Goal: Information Seeking & Learning: Find contact information

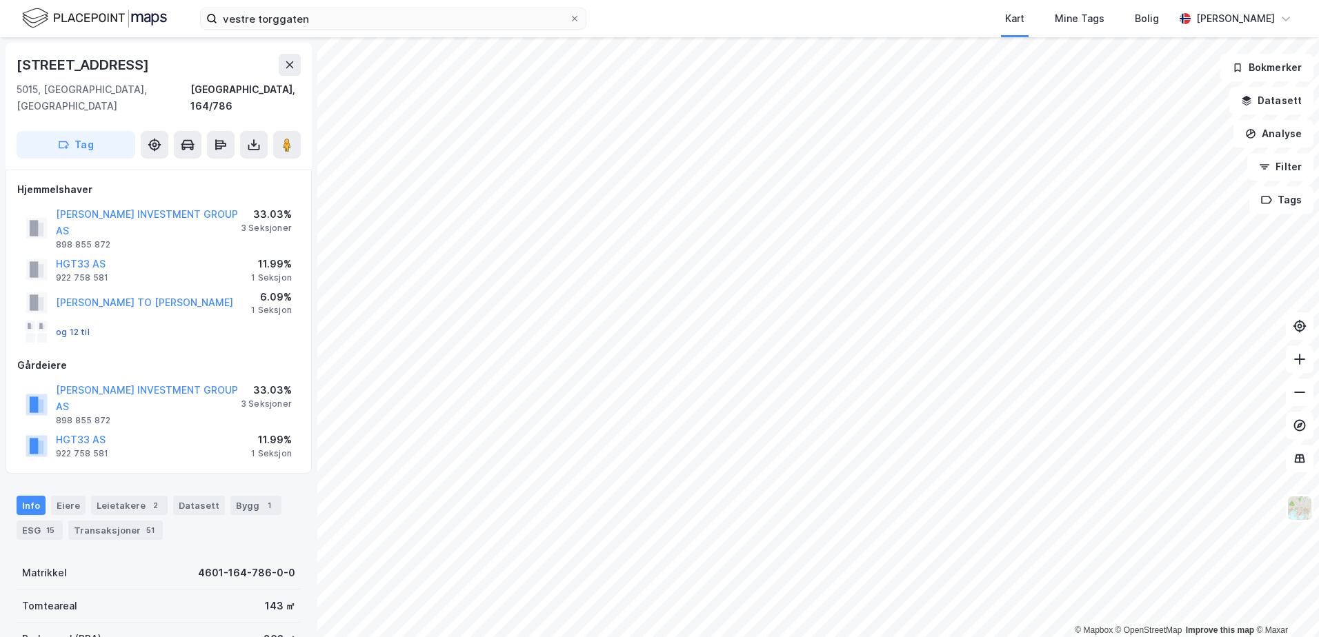
click at [0, 0] on button "og 12 til" at bounding box center [0, 0] width 0 height 0
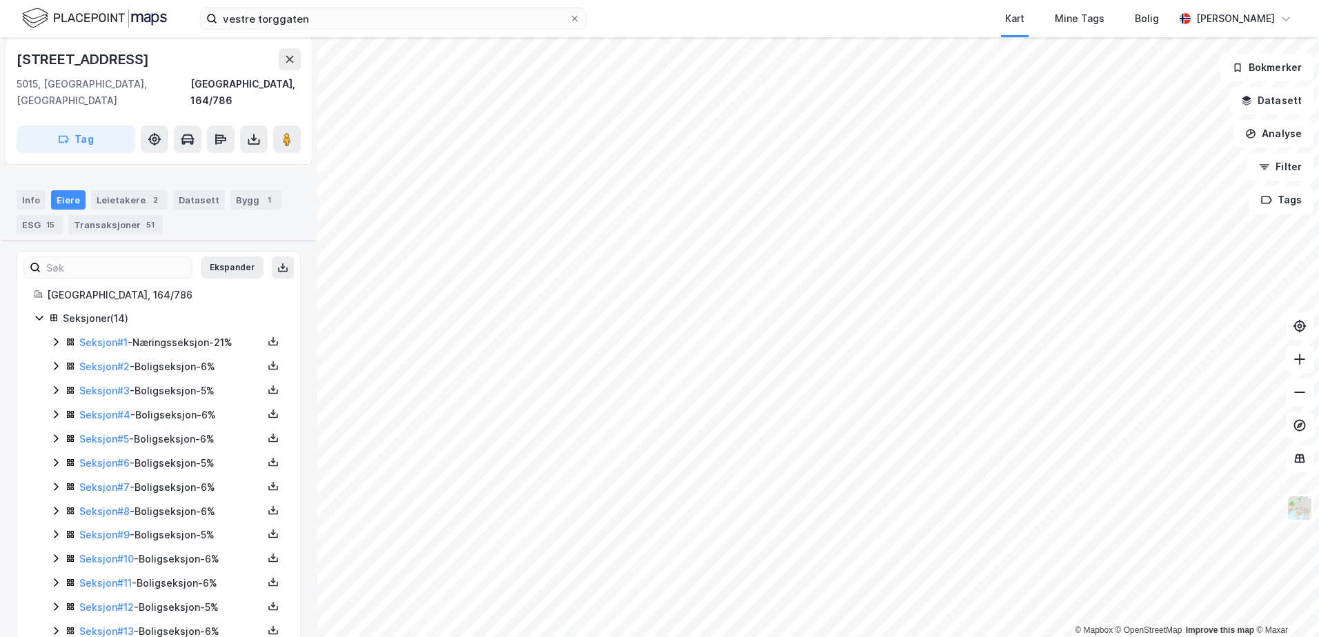
scroll to position [317, 0]
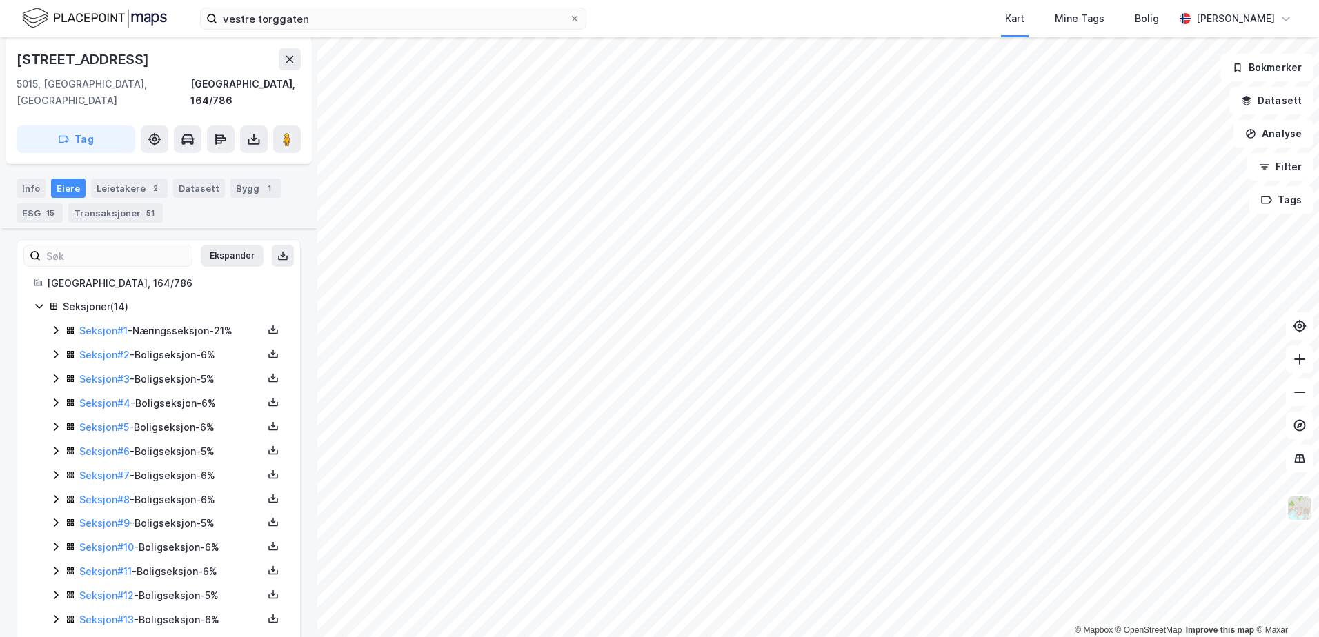
click at [106, 637] on link "Seksjon # 14" at bounding box center [106, 644] width 55 height 12
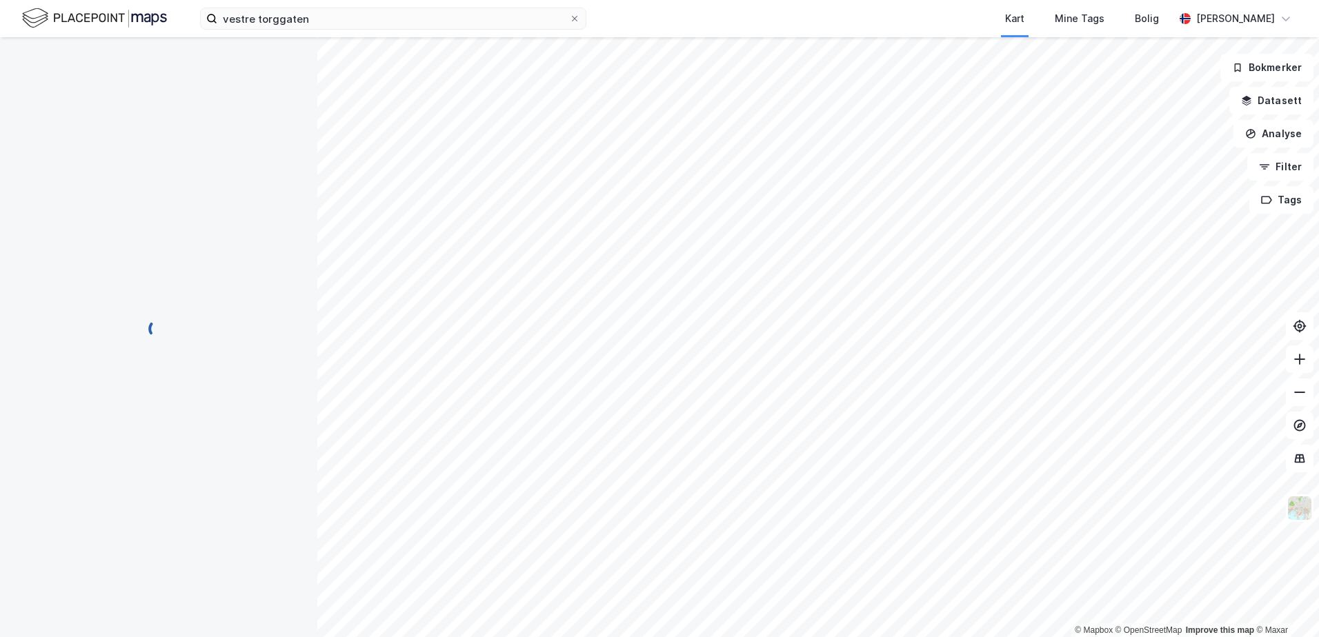
scroll to position [126, 0]
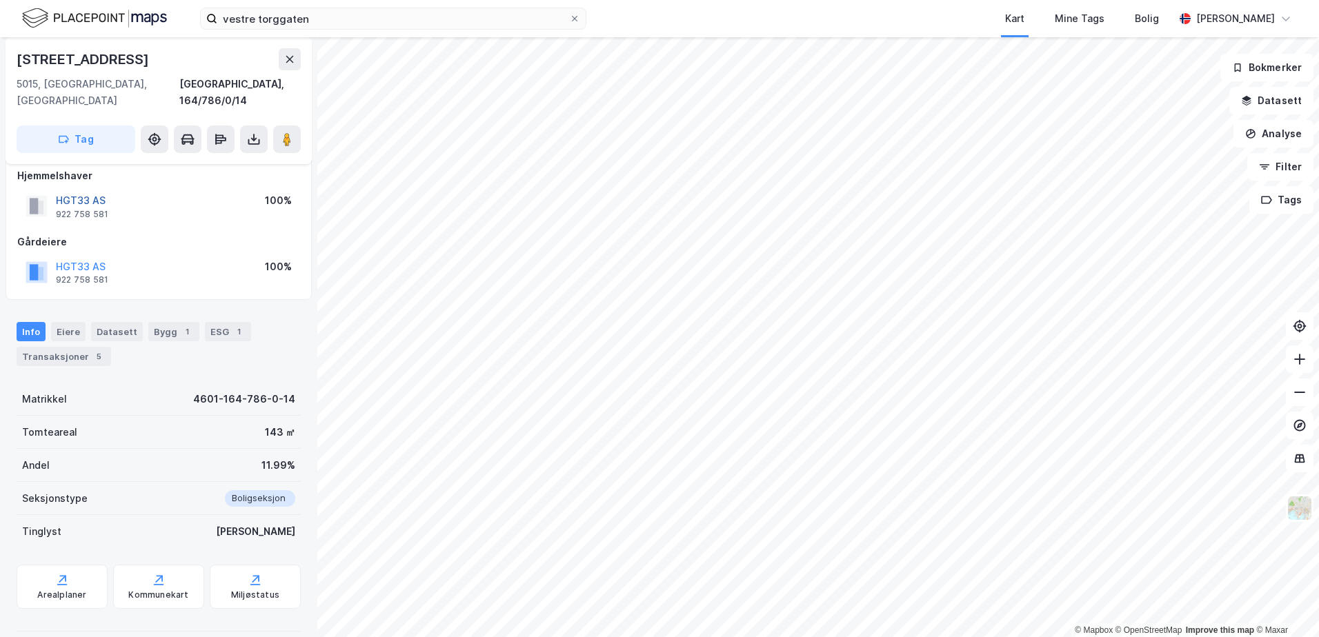
click at [0, 0] on button "HGT33 AS" at bounding box center [0, 0] width 0 height 0
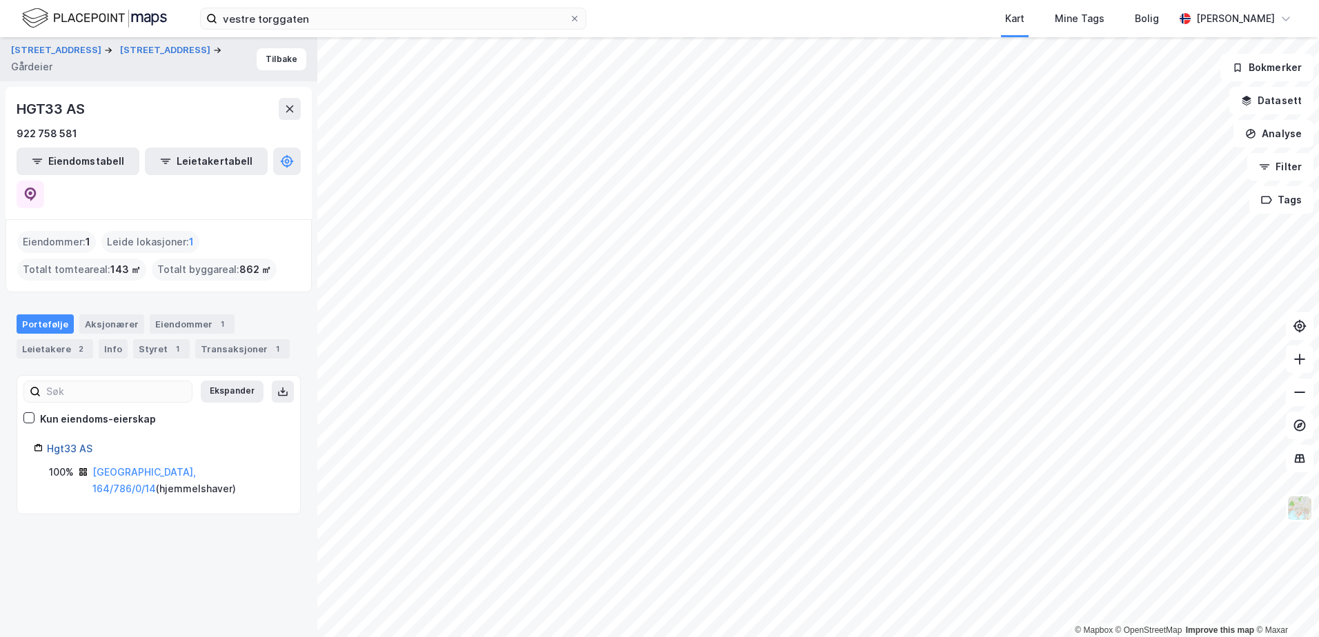
click at [74, 443] on link "Hgt33 AS" at bounding box center [70, 449] width 46 height 12
click at [37, 188] on icon at bounding box center [31, 195] width 12 height 14
click at [261, 68] on button "Tilbake" at bounding box center [282, 59] width 50 height 22
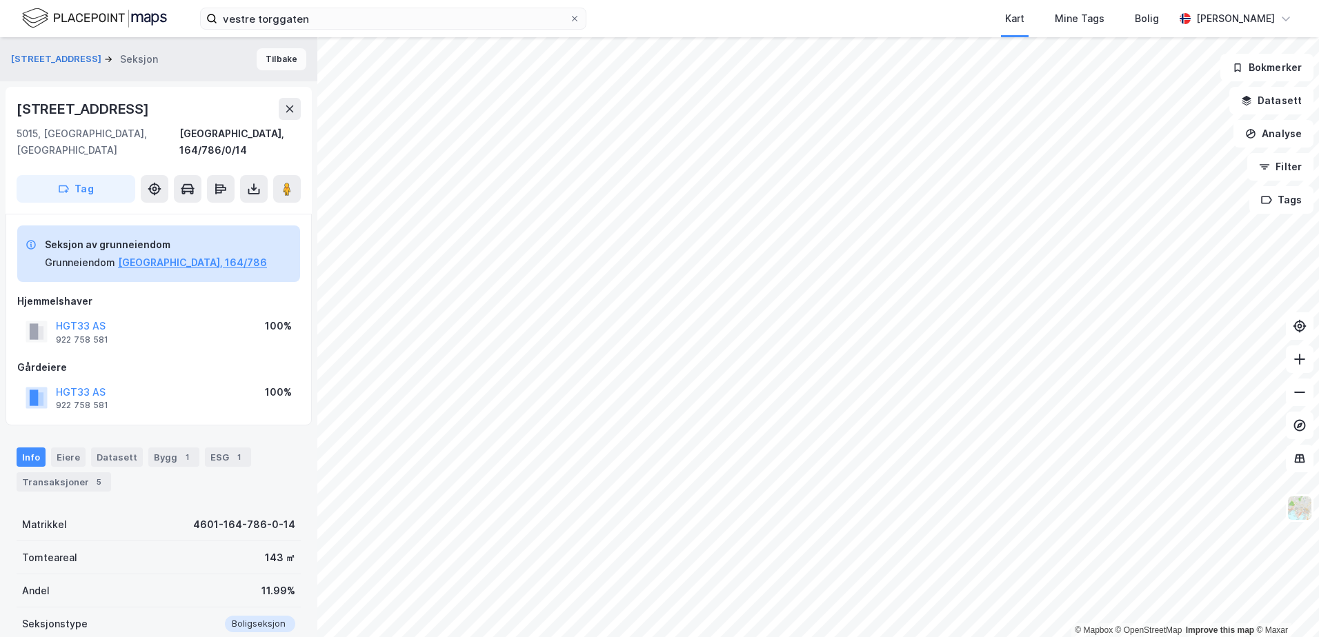
click at [272, 54] on button "Tilbake" at bounding box center [282, 59] width 50 height 22
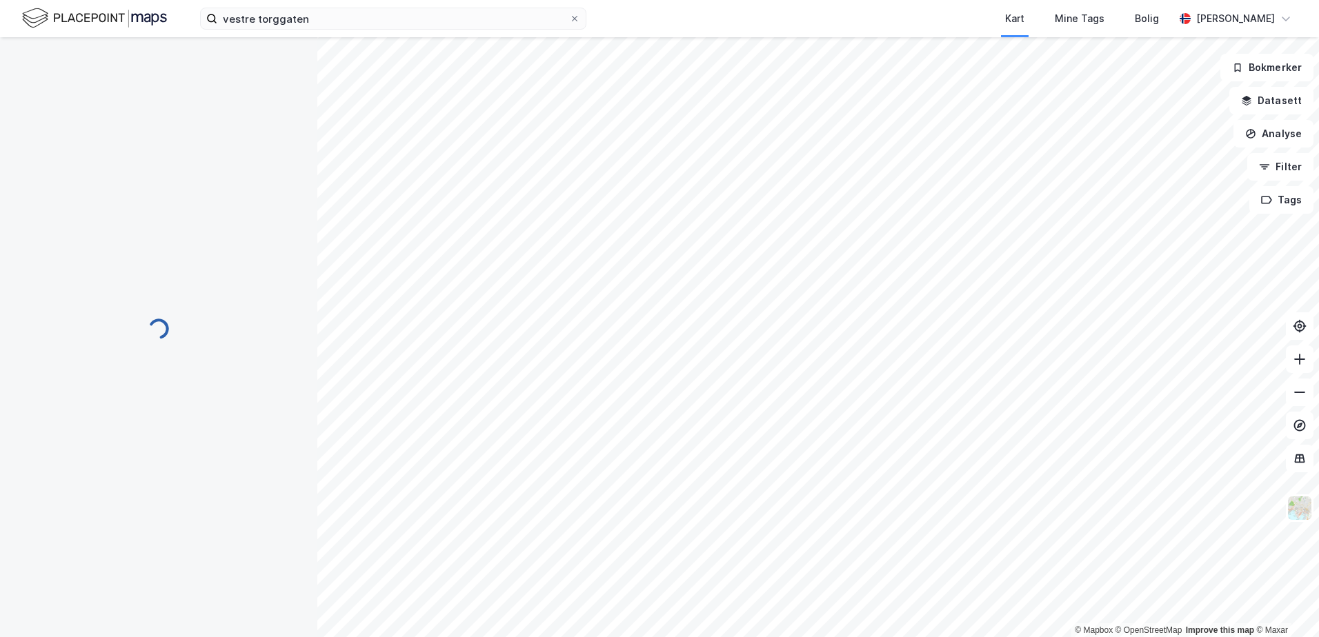
scroll to position [1, 0]
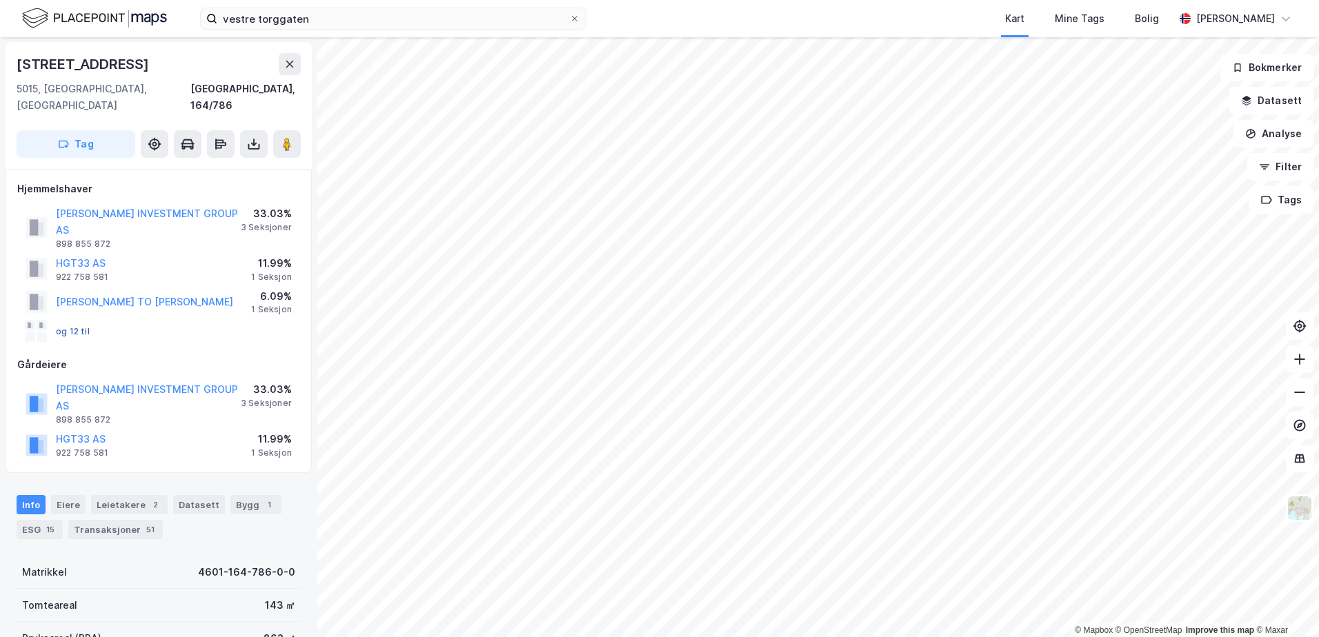
click at [0, 0] on button "og 12 til" at bounding box center [0, 0] width 0 height 0
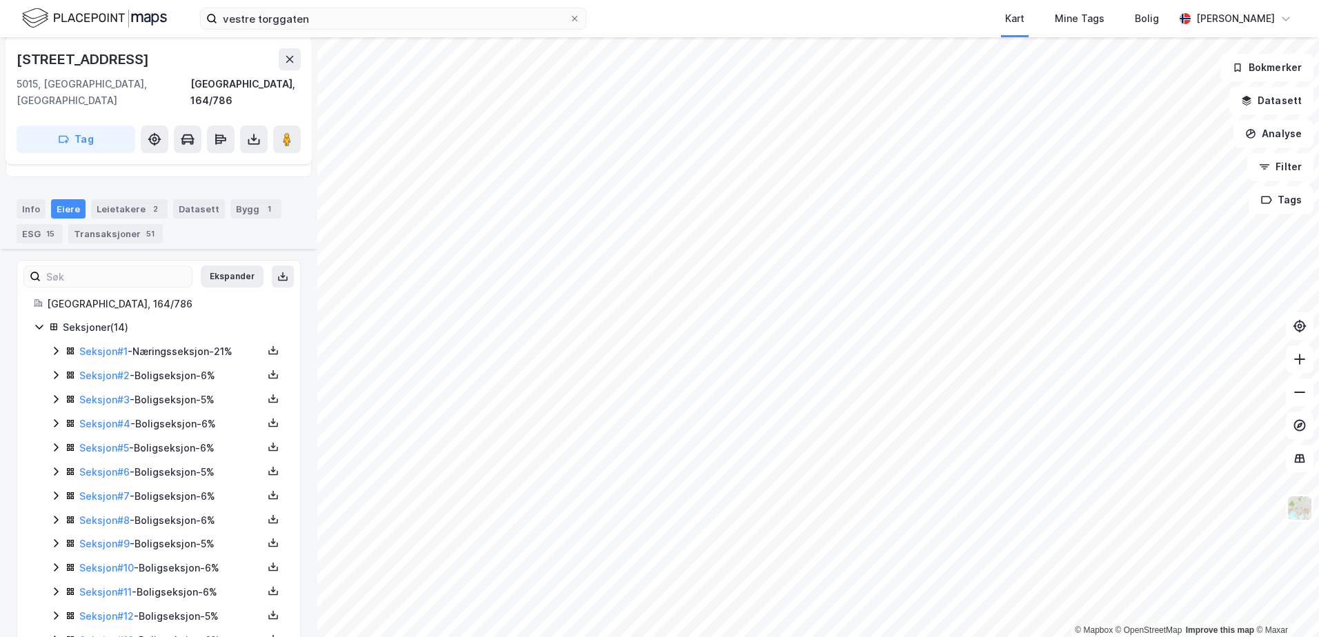
scroll to position [317, 0]
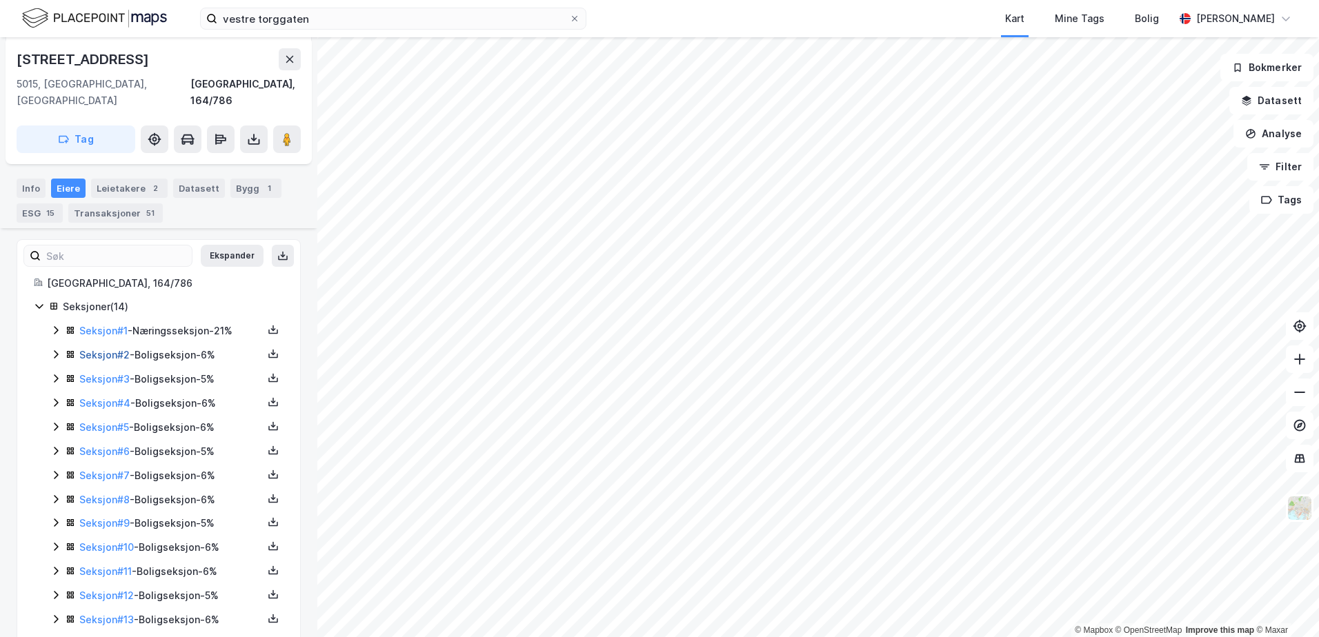
click at [94, 349] on link "Seksjon # 2" at bounding box center [104, 355] width 50 height 12
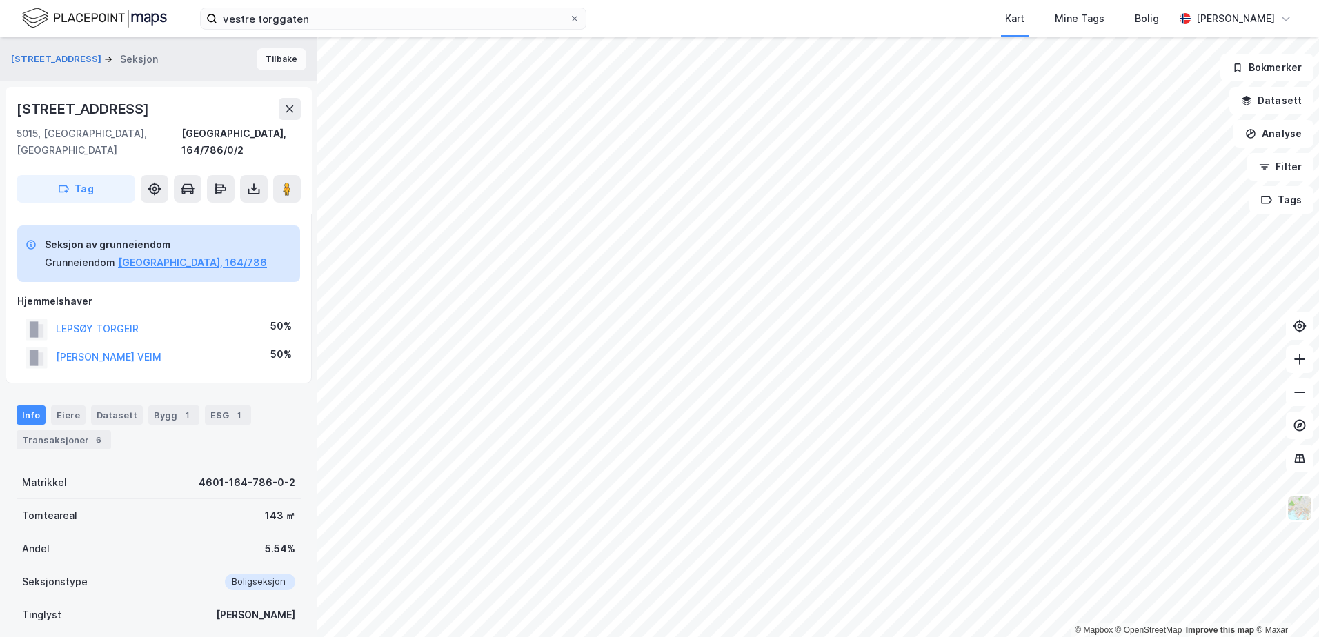
click at [262, 64] on button "Tilbake" at bounding box center [282, 59] width 50 height 22
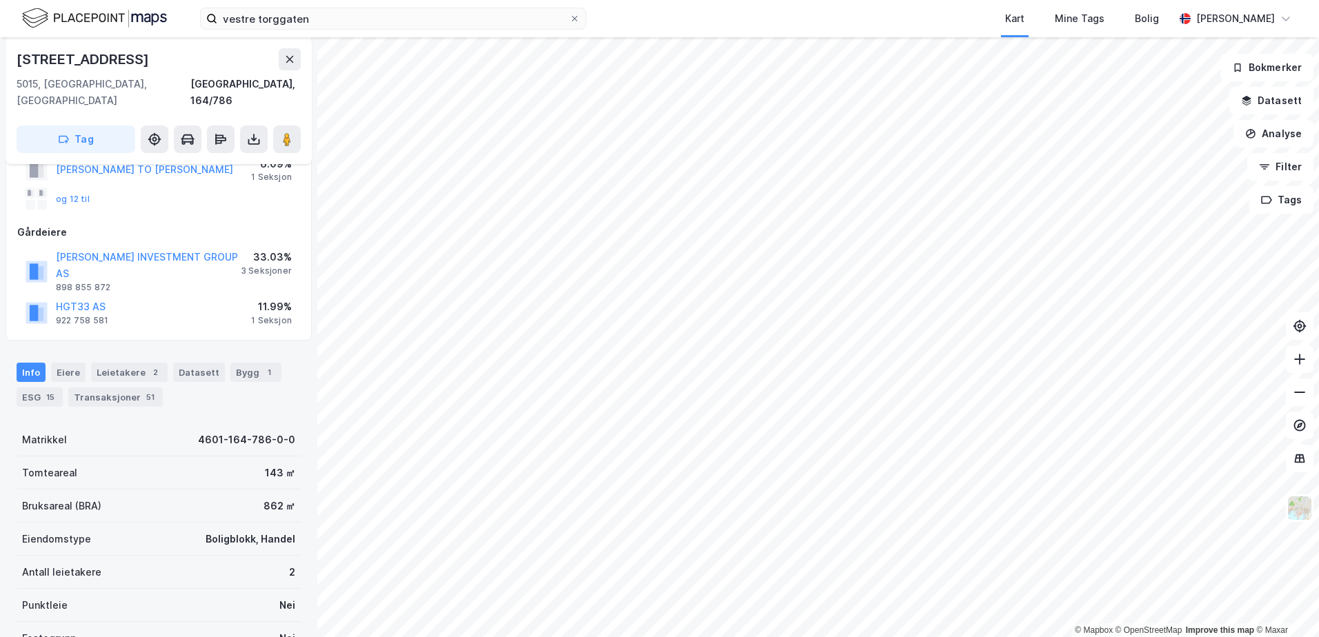
scroll to position [70, 0]
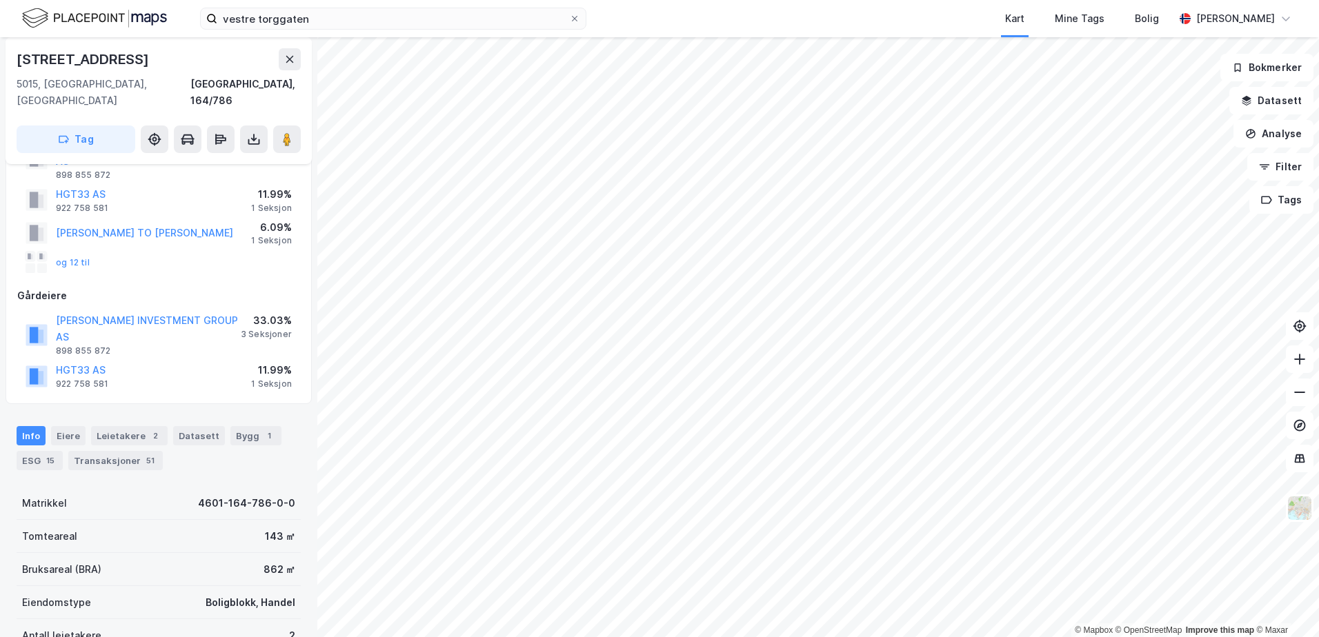
click at [79, 252] on div "og 12 til" at bounding box center [58, 263] width 64 height 22
click at [0, 0] on button "og 12 til" at bounding box center [0, 0] width 0 height 0
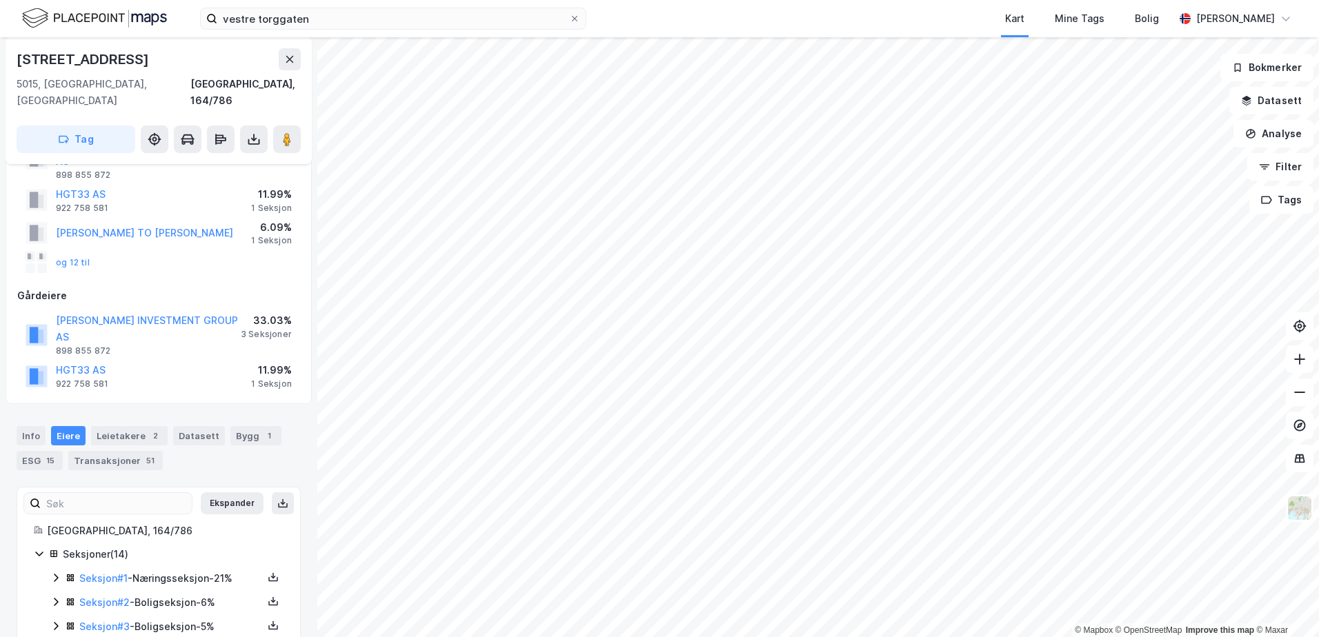
scroll to position [256, 0]
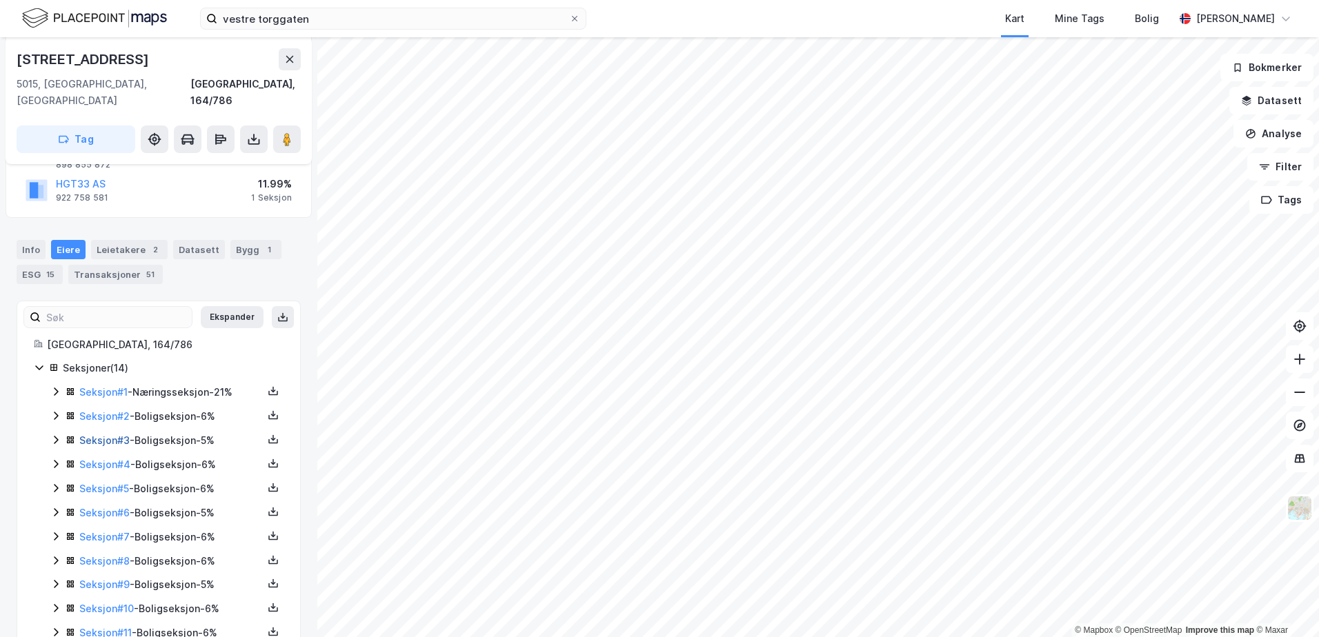
click at [101, 435] on link "Seksjon # 3" at bounding box center [104, 441] width 50 height 12
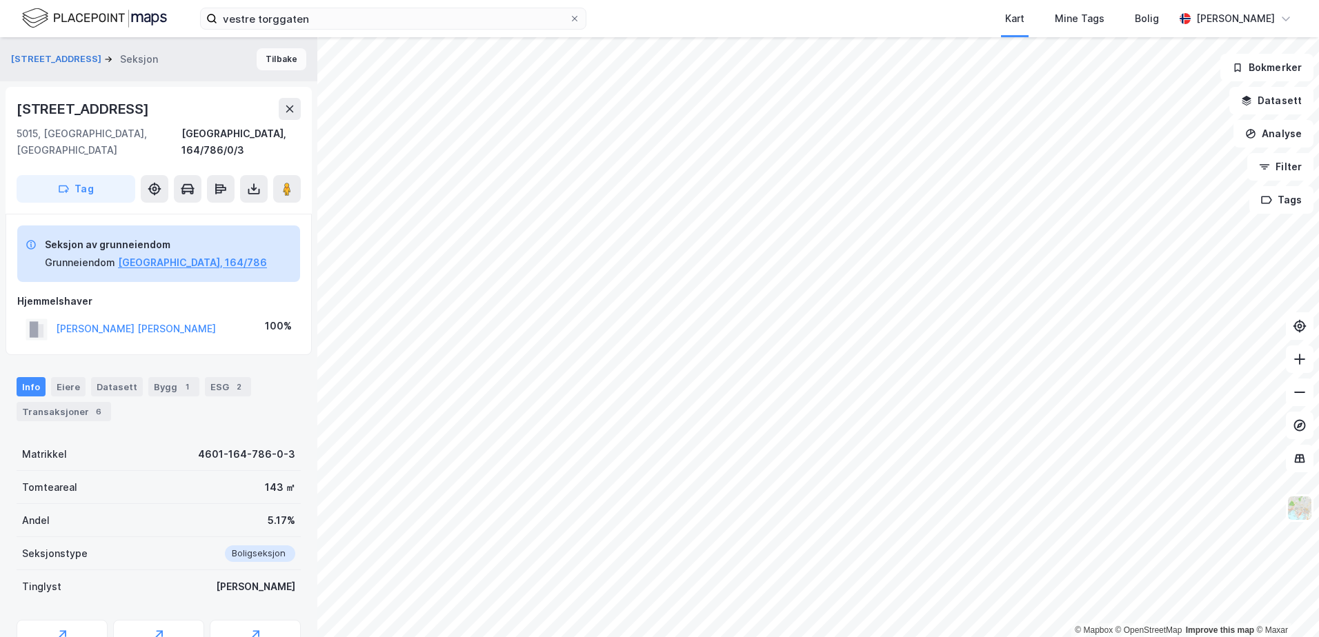
click at [286, 65] on button "Tilbake" at bounding box center [282, 59] width 50 height 22
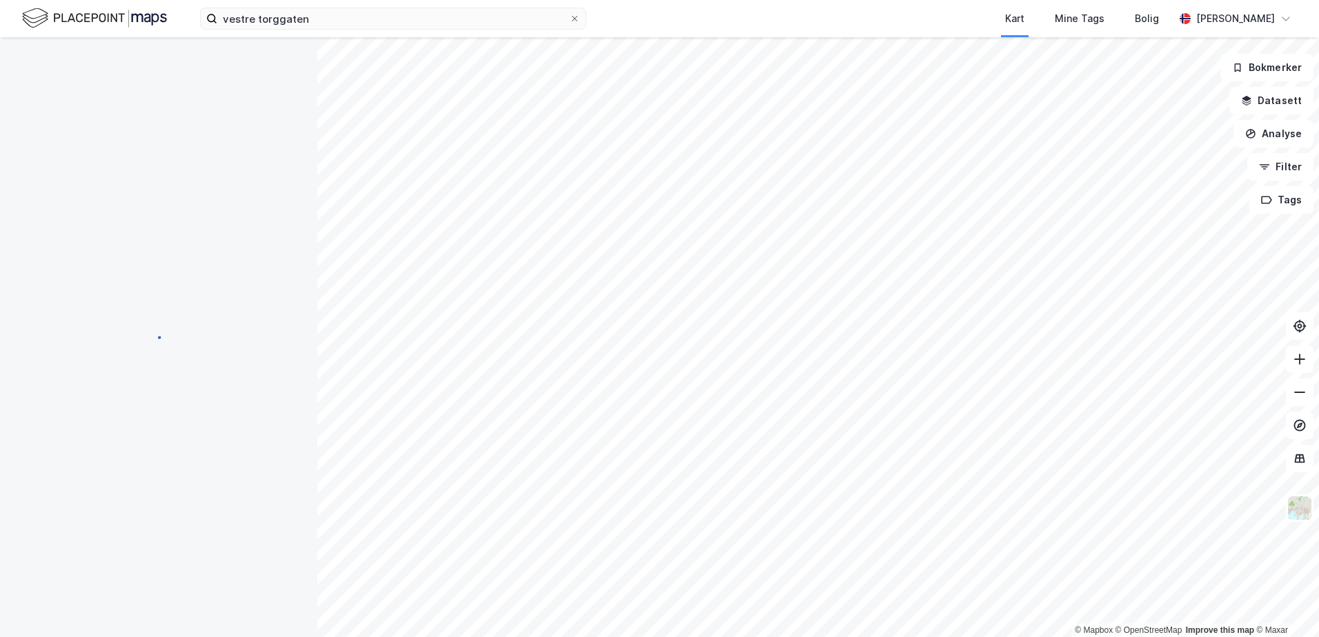
scroll to position [1, 0]
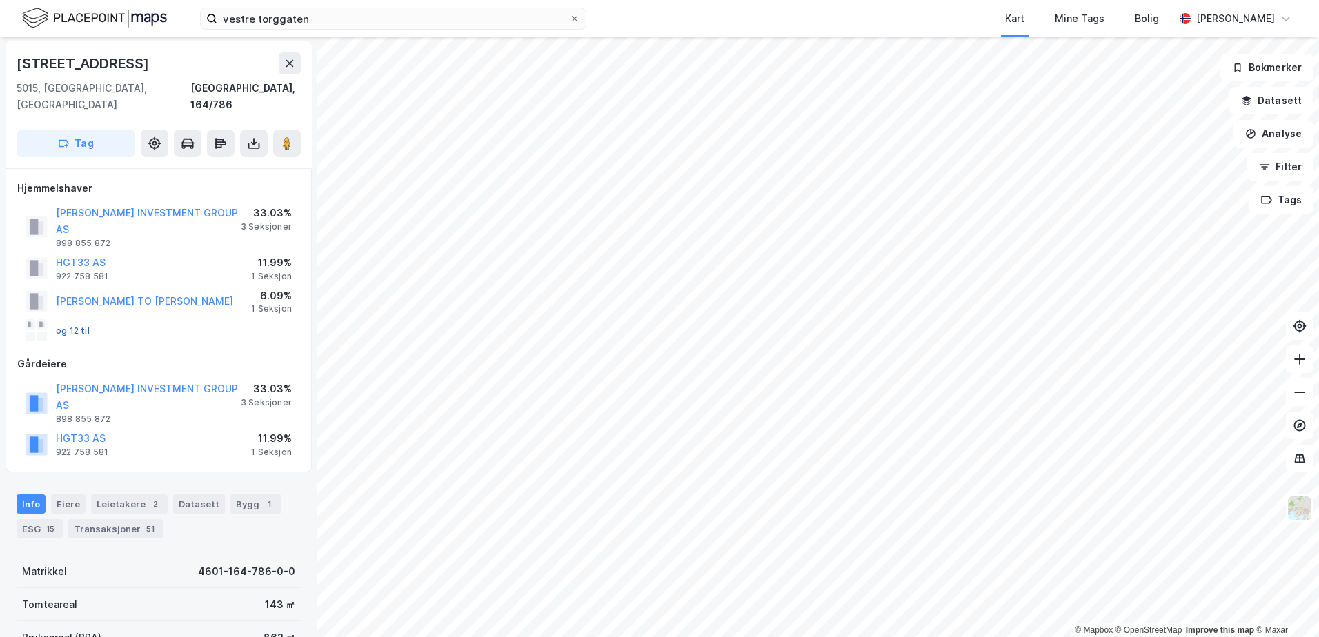
click at [0, 0] on button "og 12 til" at bounding box center [0, 0] width 0 height 0
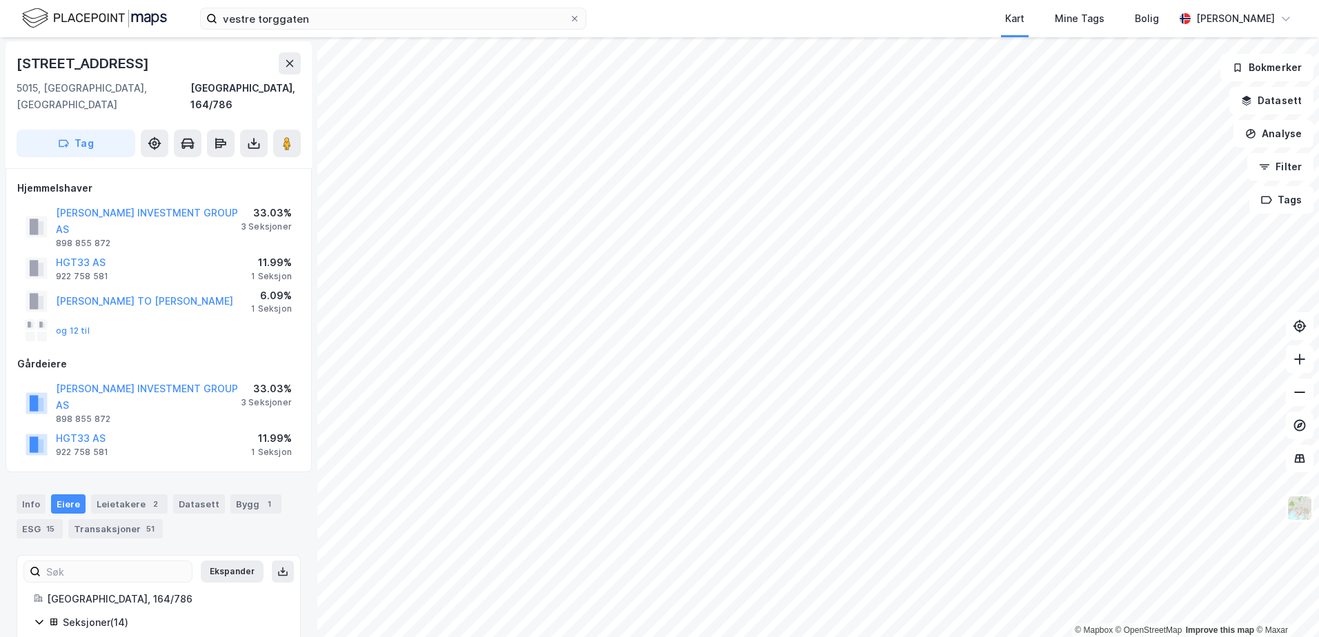
scroll to position [256, 0]
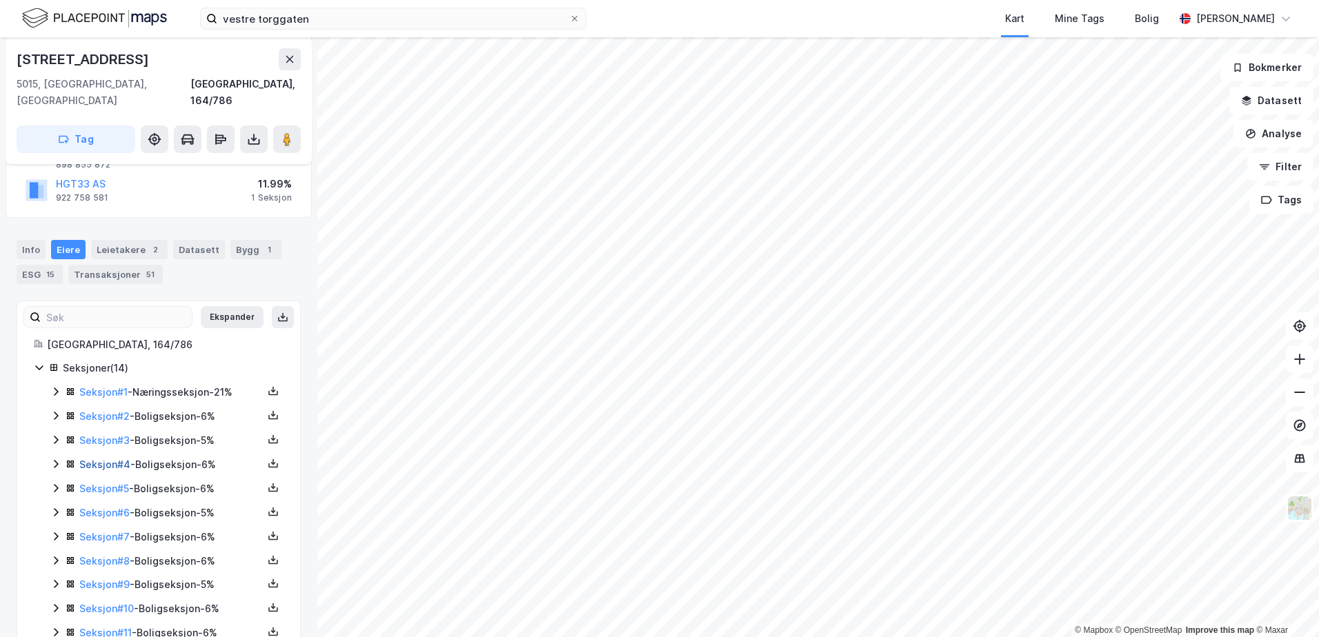
click at [109, 459] on link "Seksjon # 4" at bounding box center [104, 465] width 51 height 12
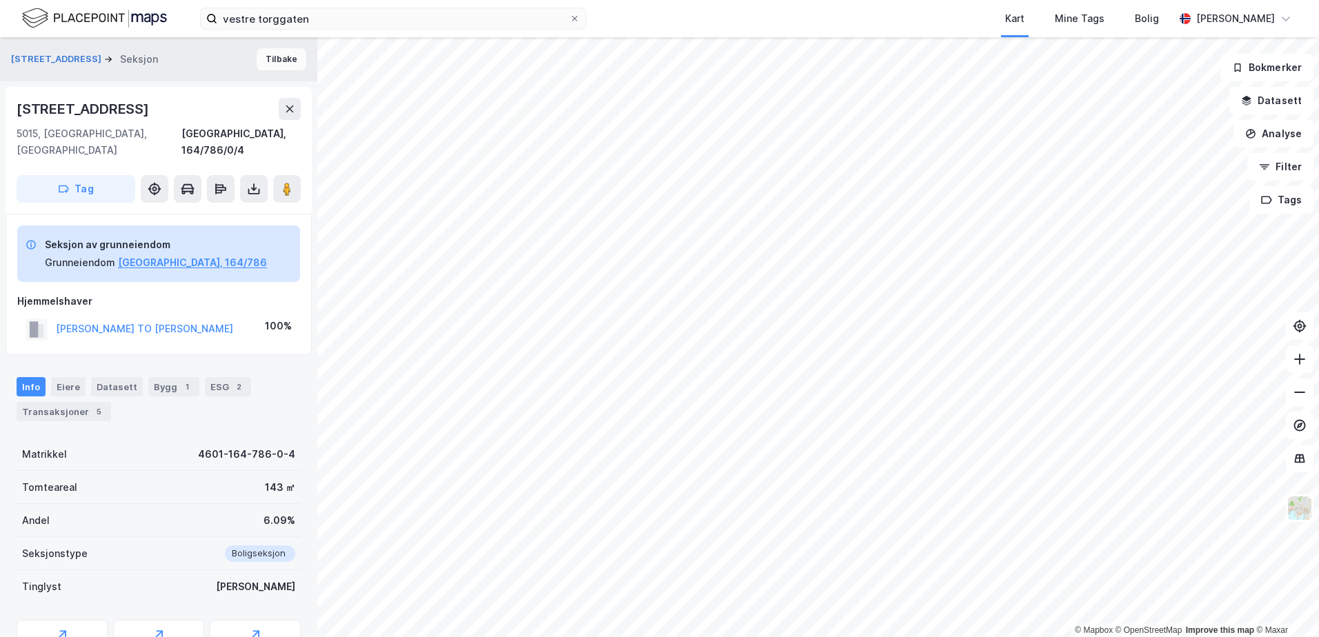
click at [278, 48] on button "Tilbake" at bounding box center [282, 59] width 50 height 22
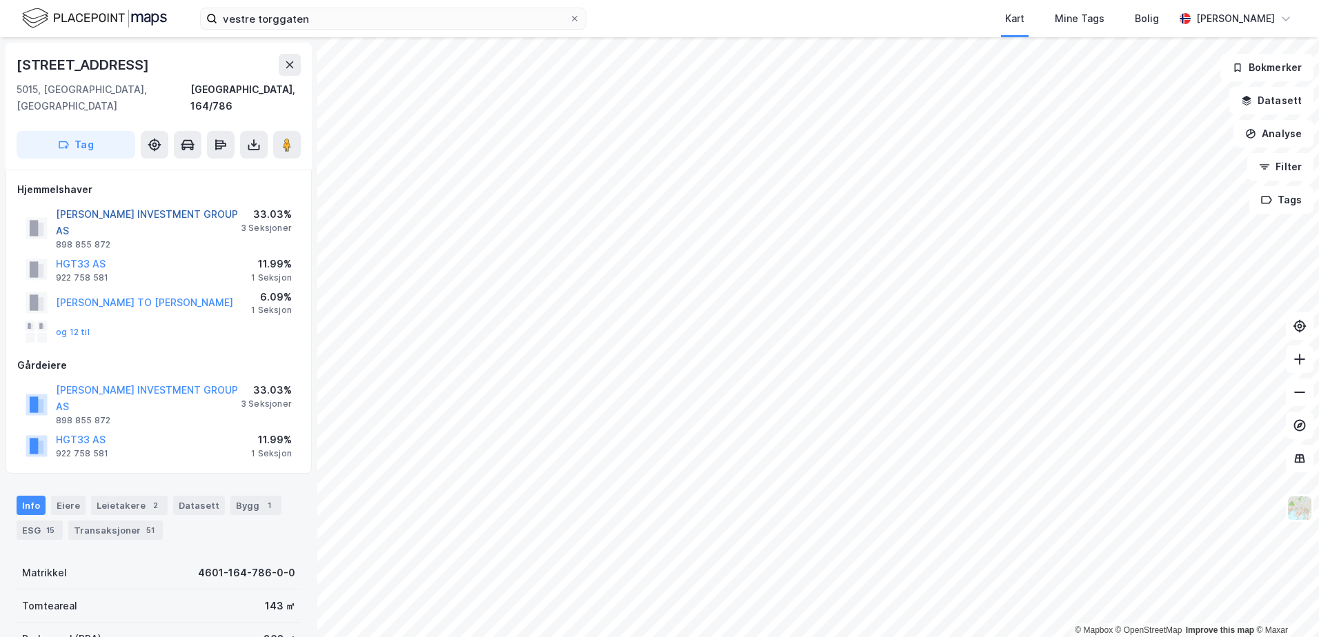
scroll to position [1, 0]
click at [70, 320] on div "og 12 til" at bounding box center [58, 331] width 64 height 22
click at [0, 0] on button "og 12 til" at bounding box center [0, 0] width 0 height 0
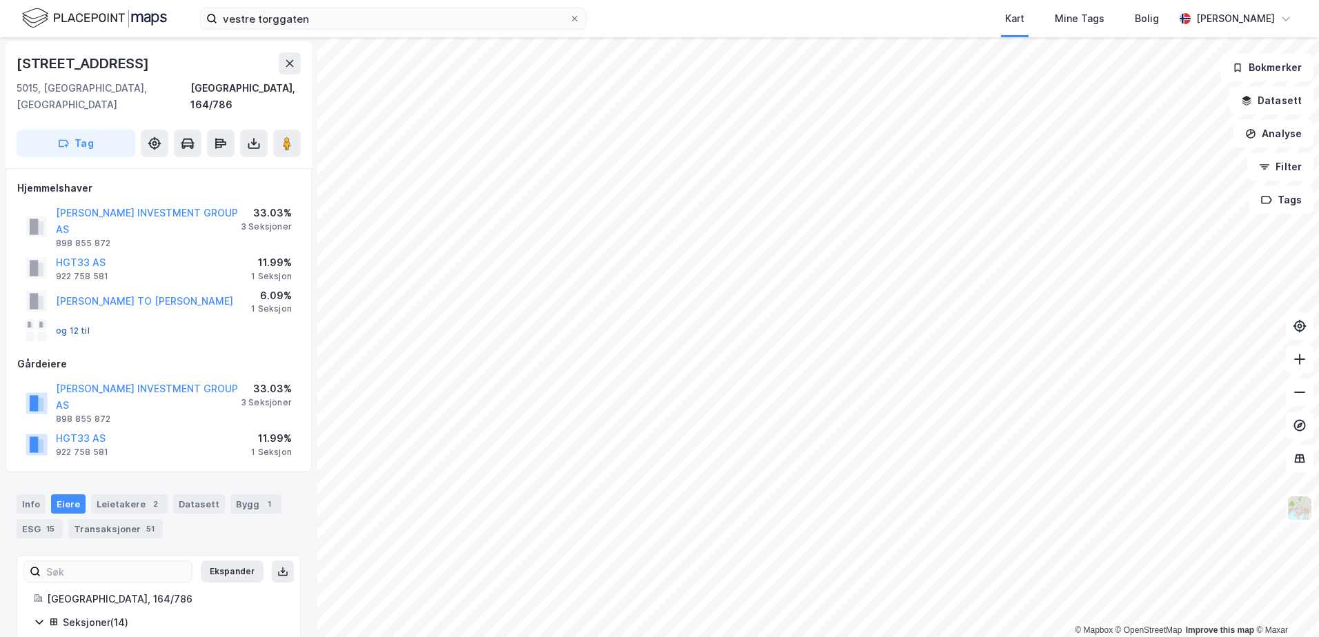
scroll to position [256, 0]
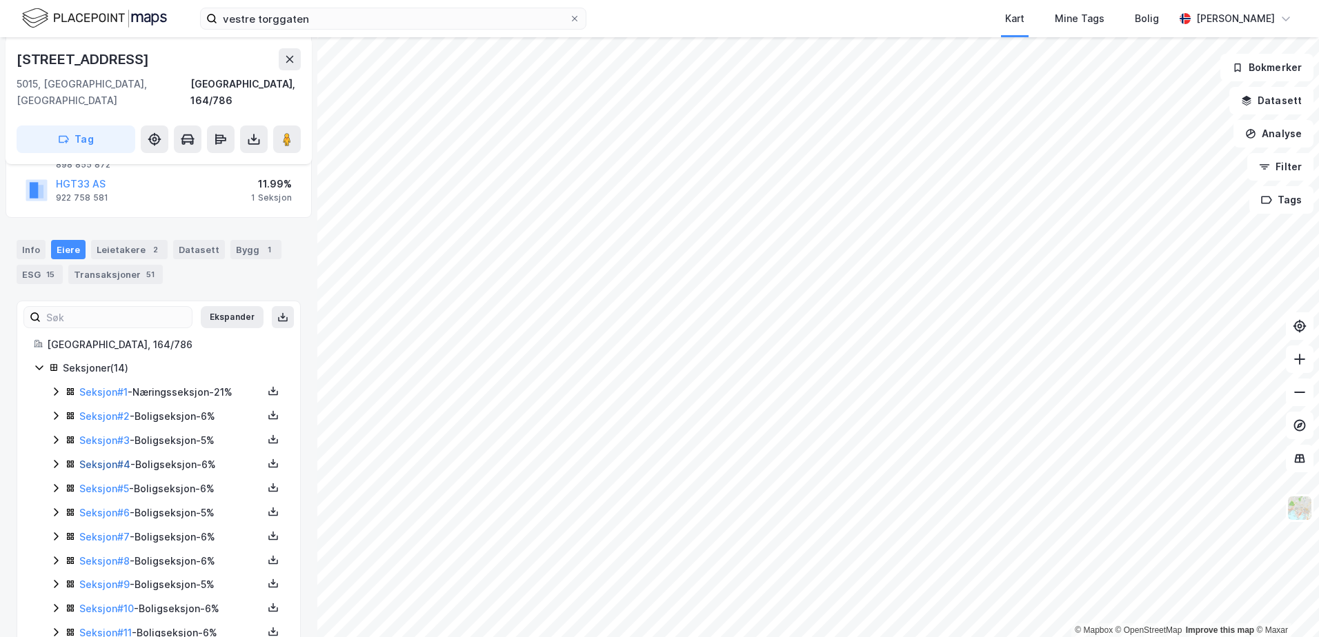
click at [85, 459] on link "Seksjon # 4" at bounding box center [104, 465] width 51 height 12
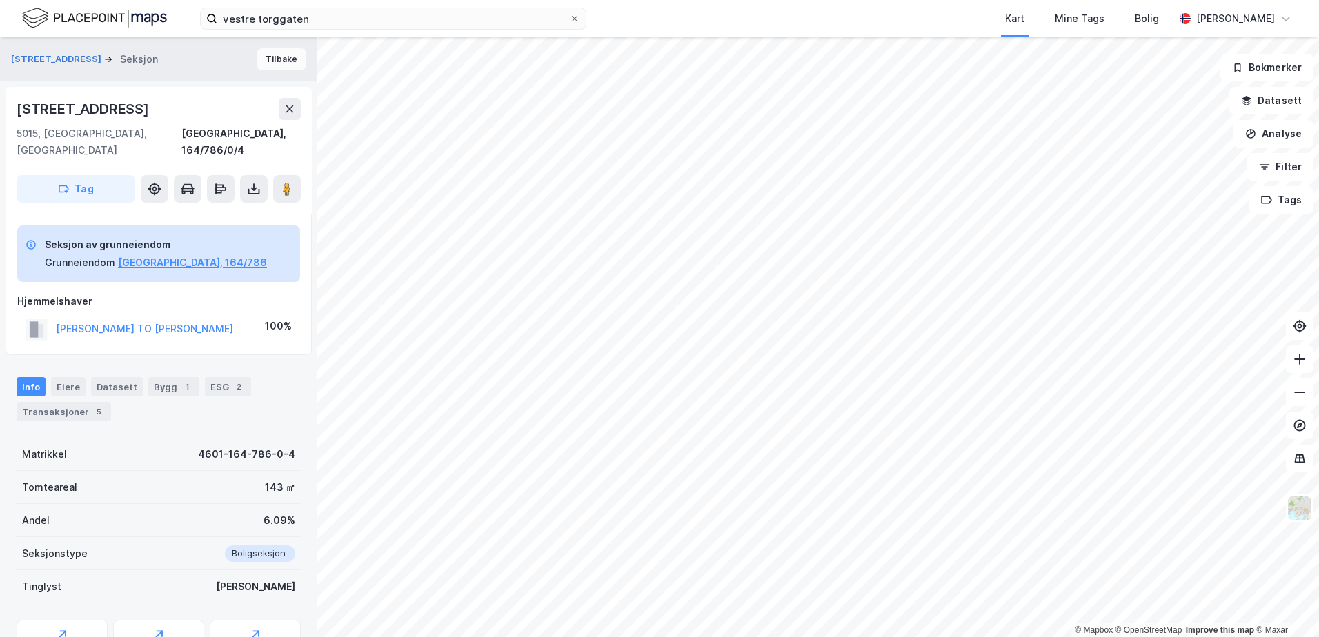
click at [290, 68] on button "Tilbake" at bounding box center [282, 59] width 50 height 22
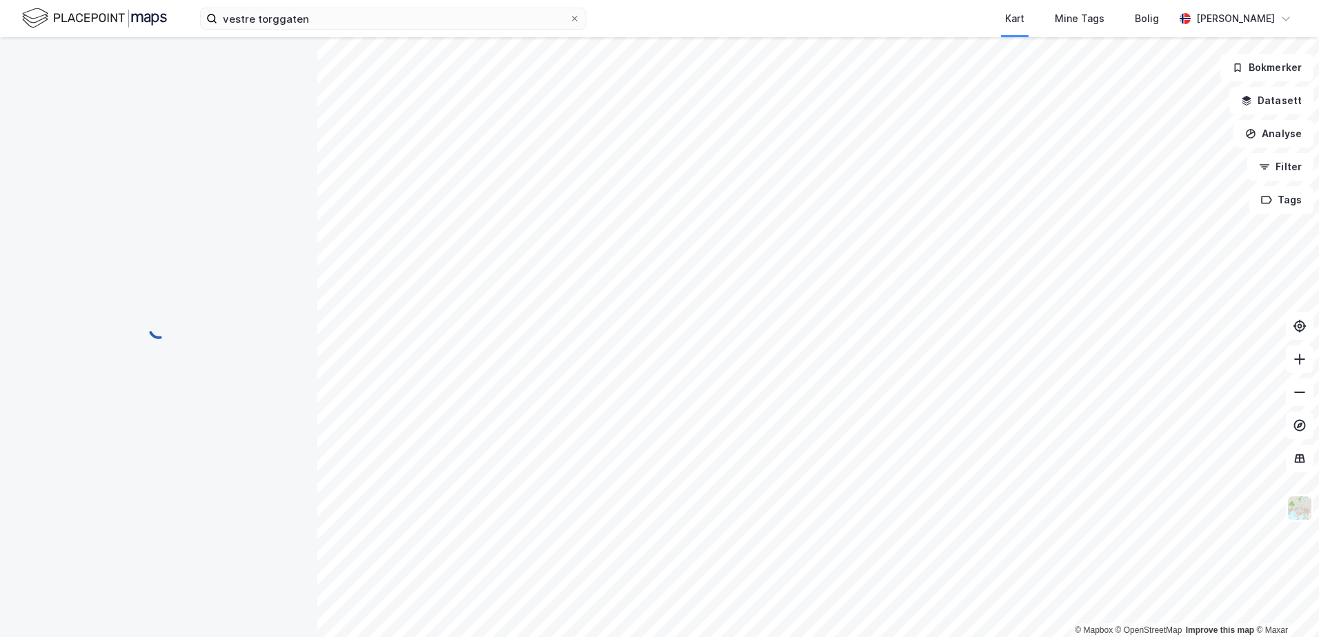
scroll to position [1, 0]
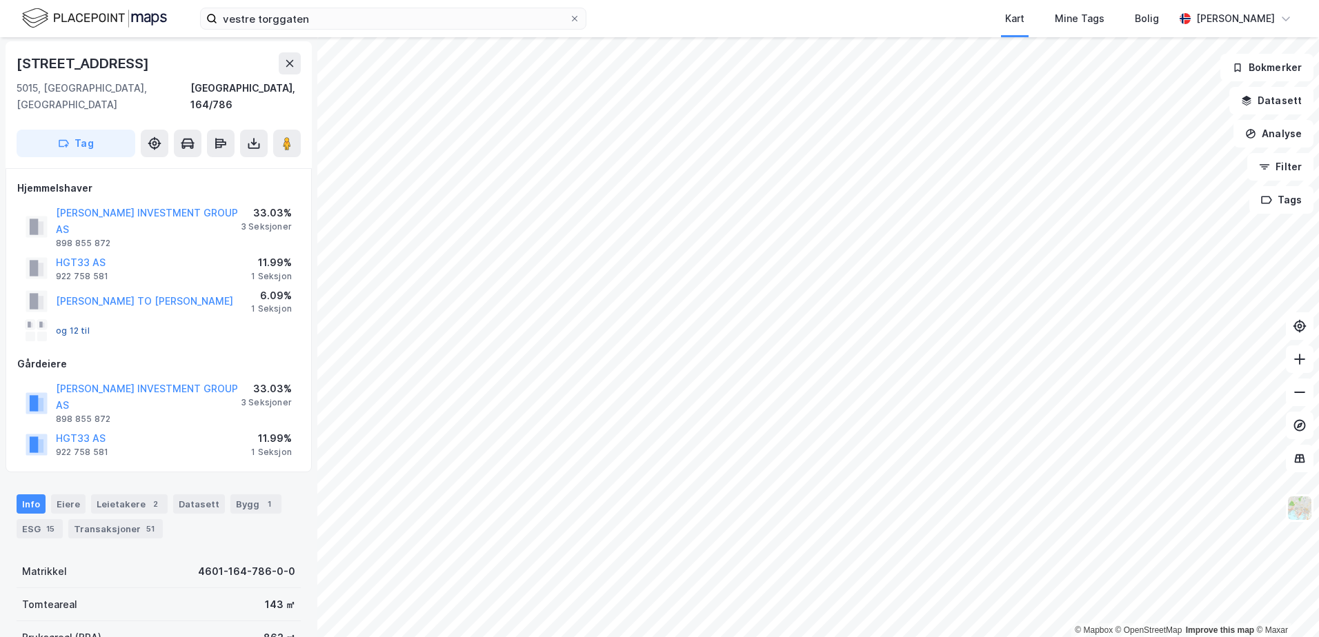
click at [0, 0] on button "og 12 til" at bounding box center [0, 0] width 0 height 0
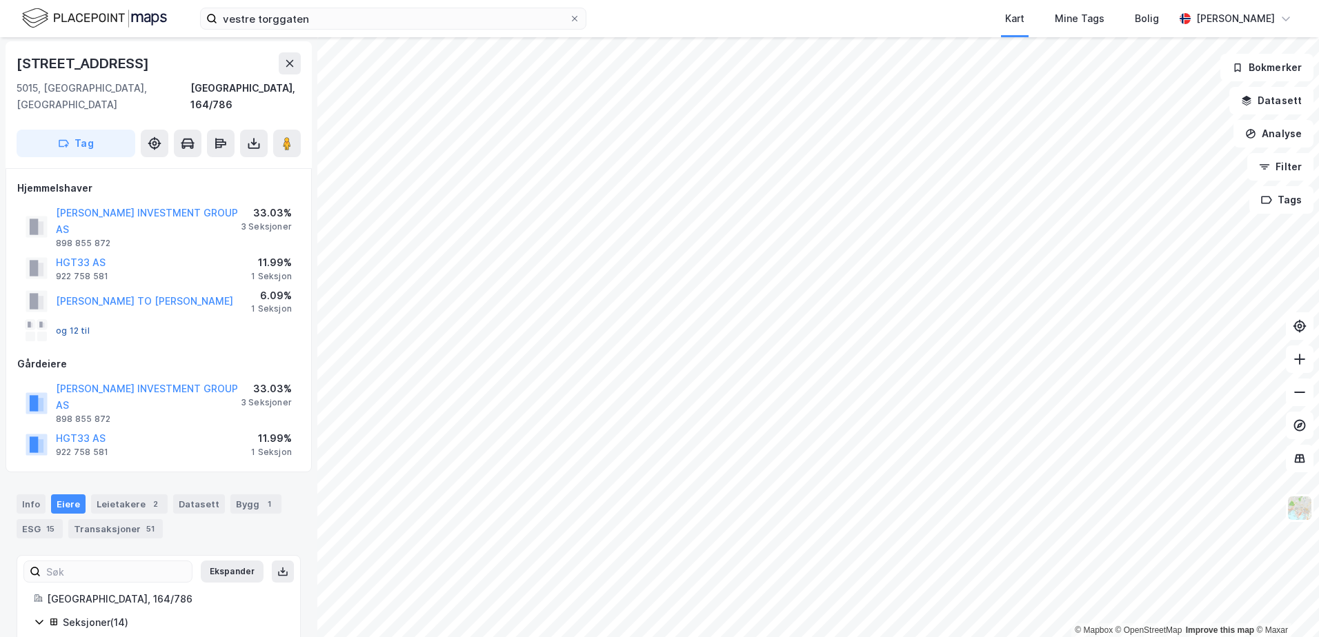
scroll to position [256, 0]
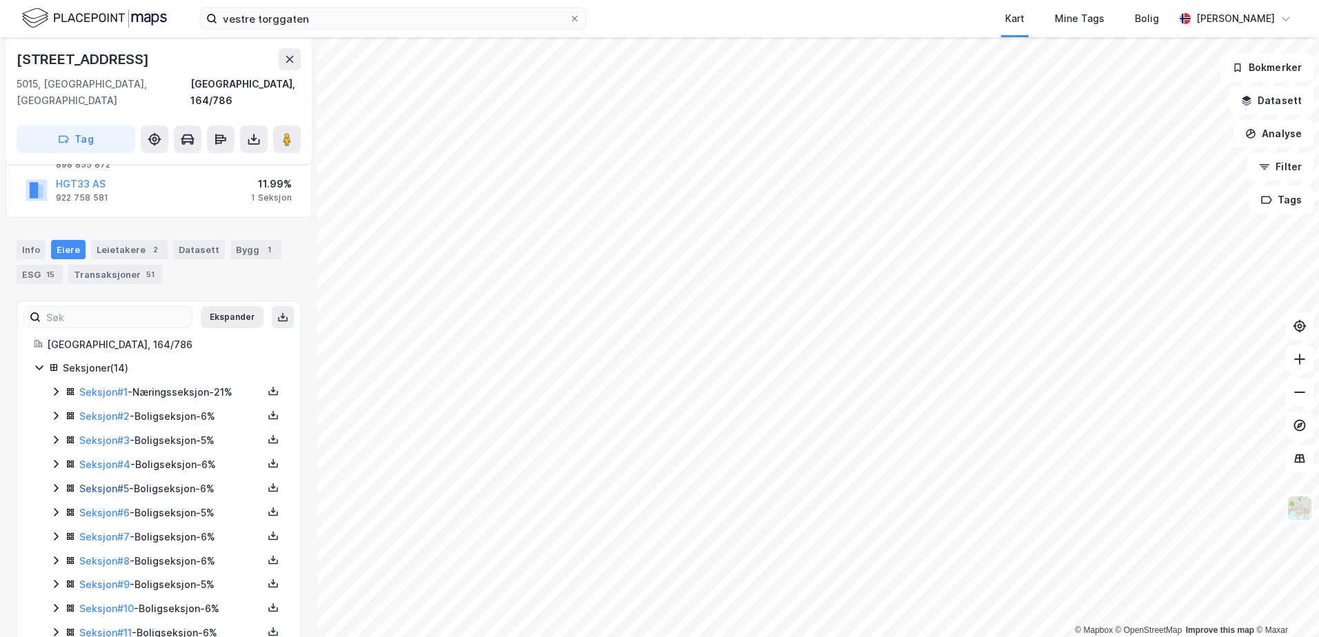
click at [80, 483] on link "Seksjon # 5" at bounding box center [104, 489] width 50 height 12
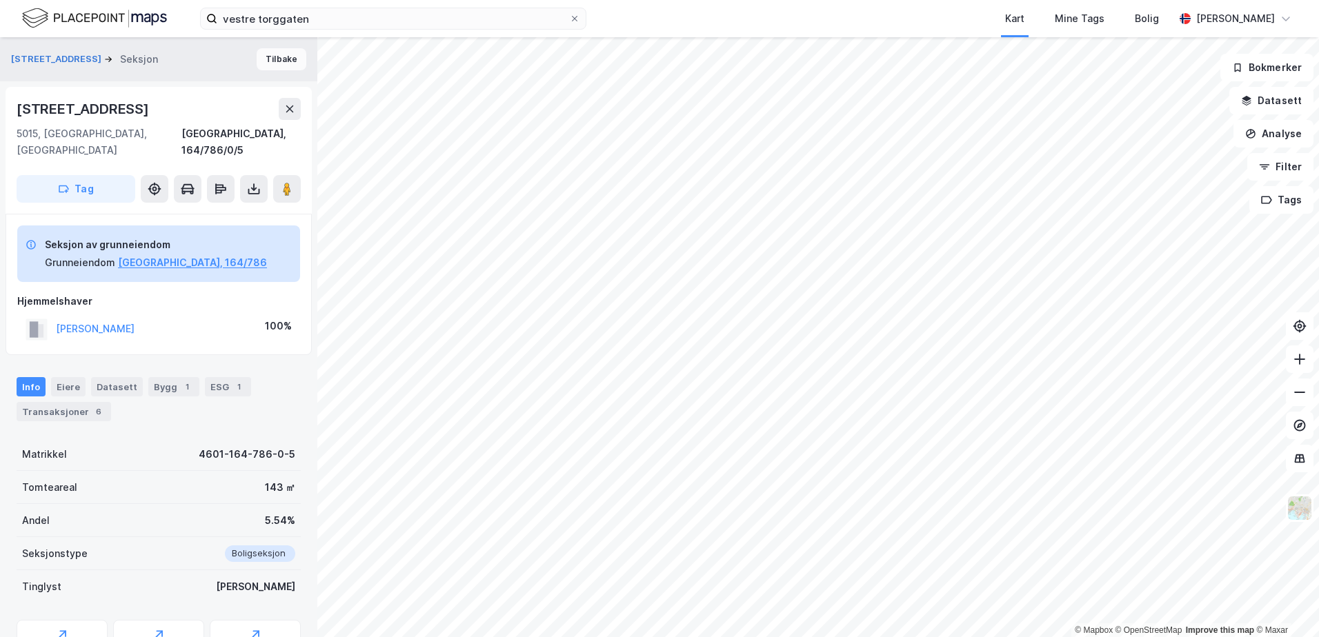
click at [282, 58] on button "Tilbake" at bounding box center [282, 59] width 50 height 22
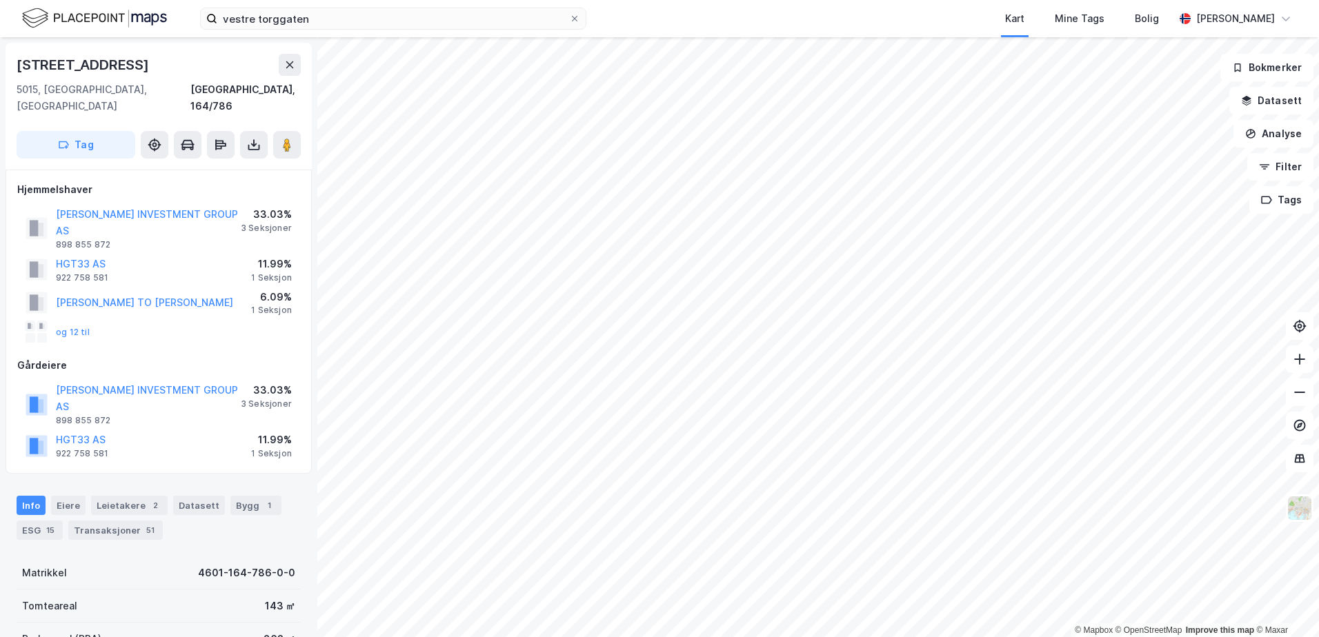
scroll to position [2, 0]
click at [0, 0] on button "og 12 til" at bounding box center [0, 0] width 0 height 0
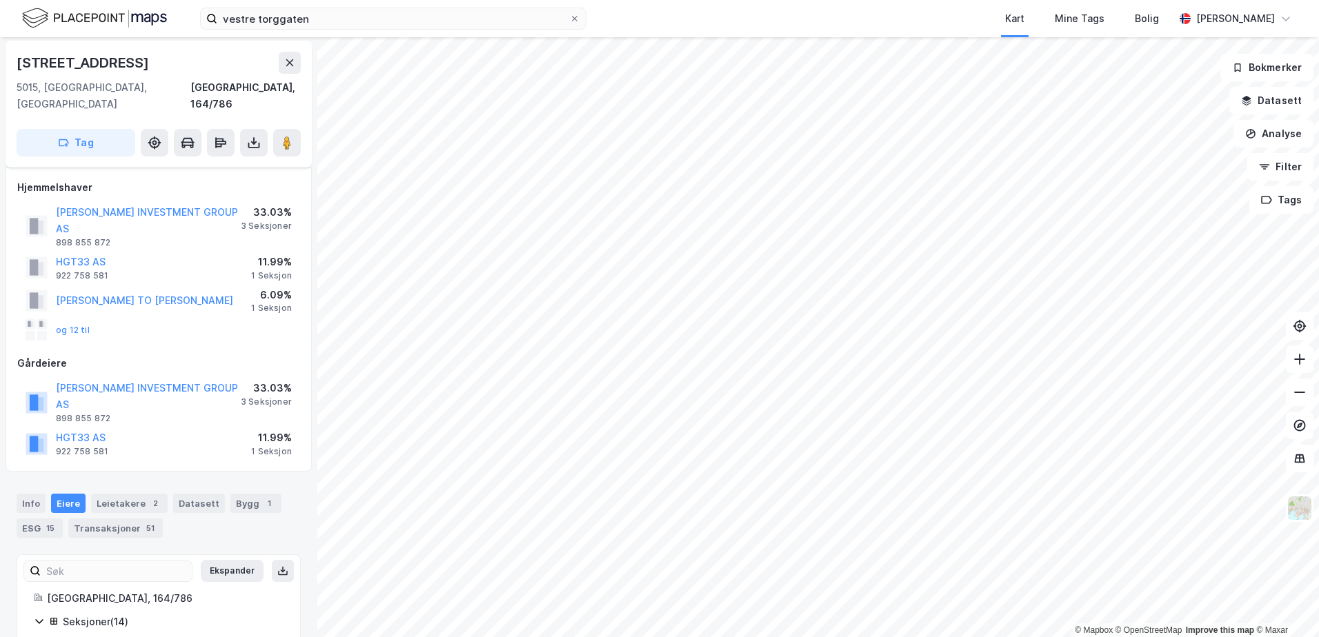
scroll to position [256, 0]
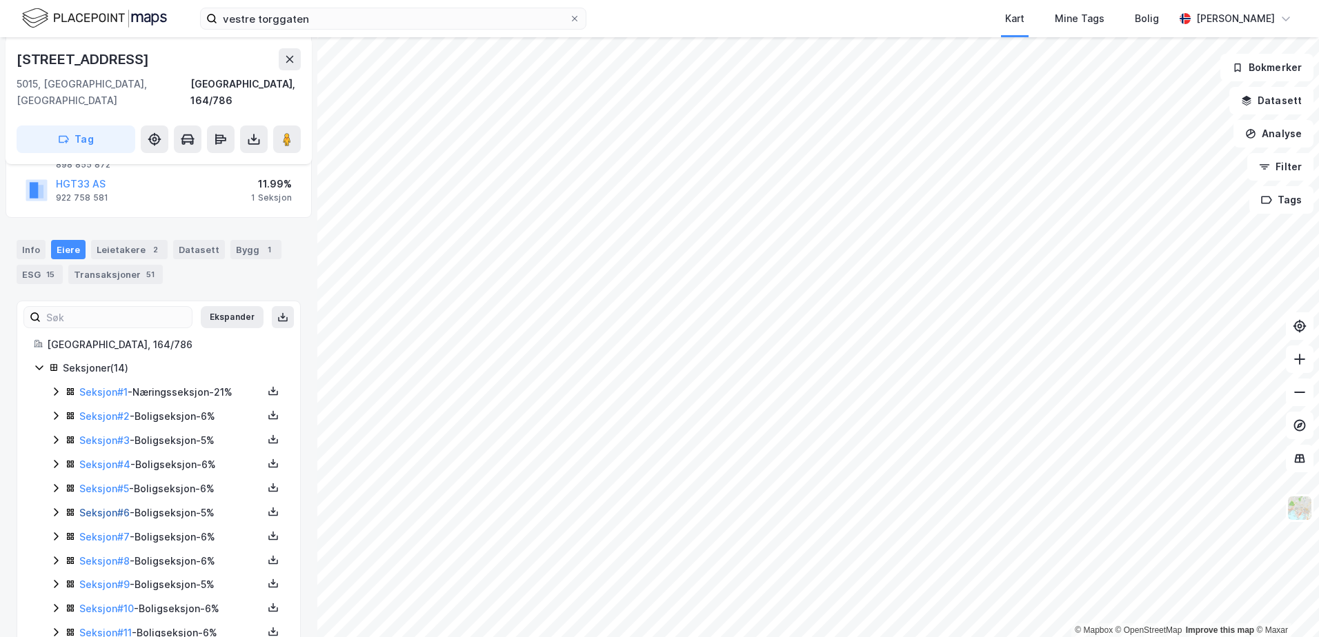
click at [97, 507] on link "Seksjon # 6" at bounding box center [104, 513] width 50 height 12
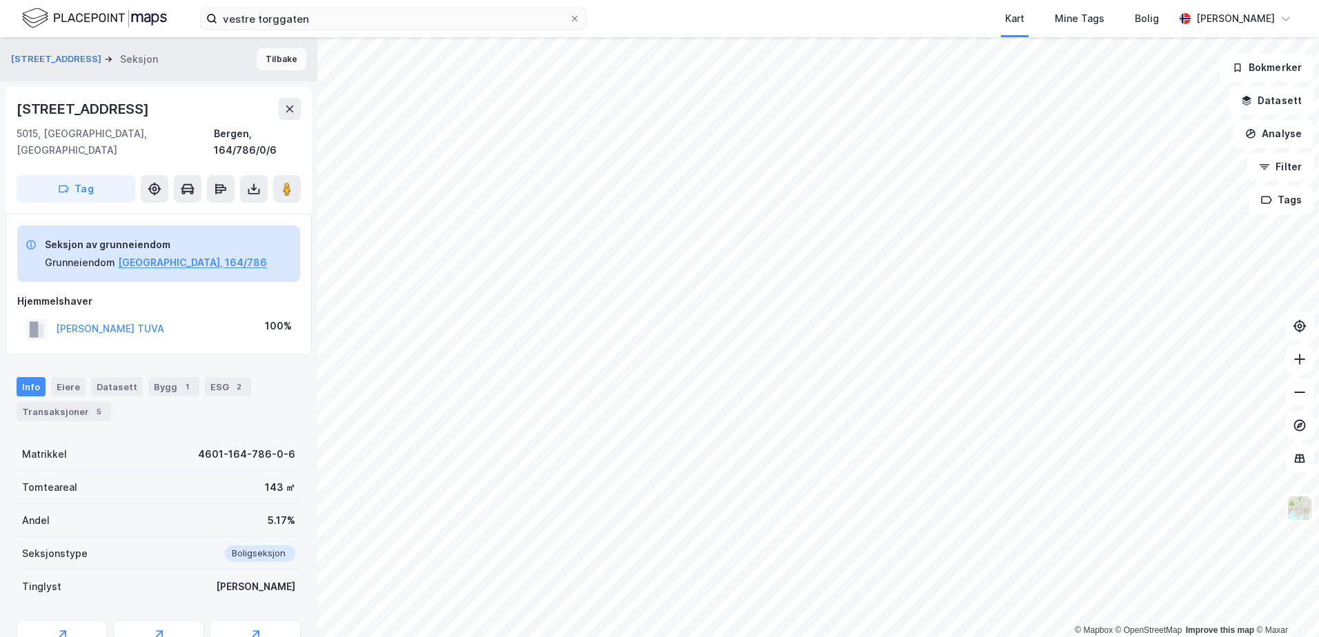
click at [265, 63] on button "Tilbake" at bounding box center [282, 59] width 50 height 22
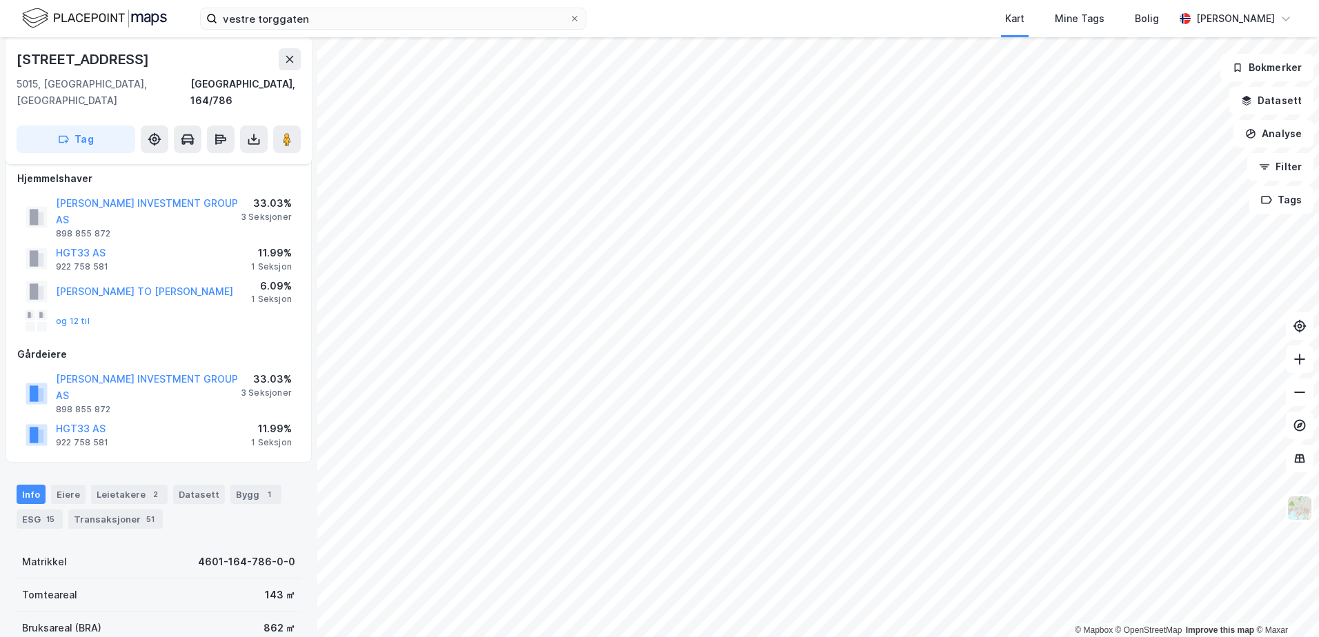
scroll to position [7, 0]
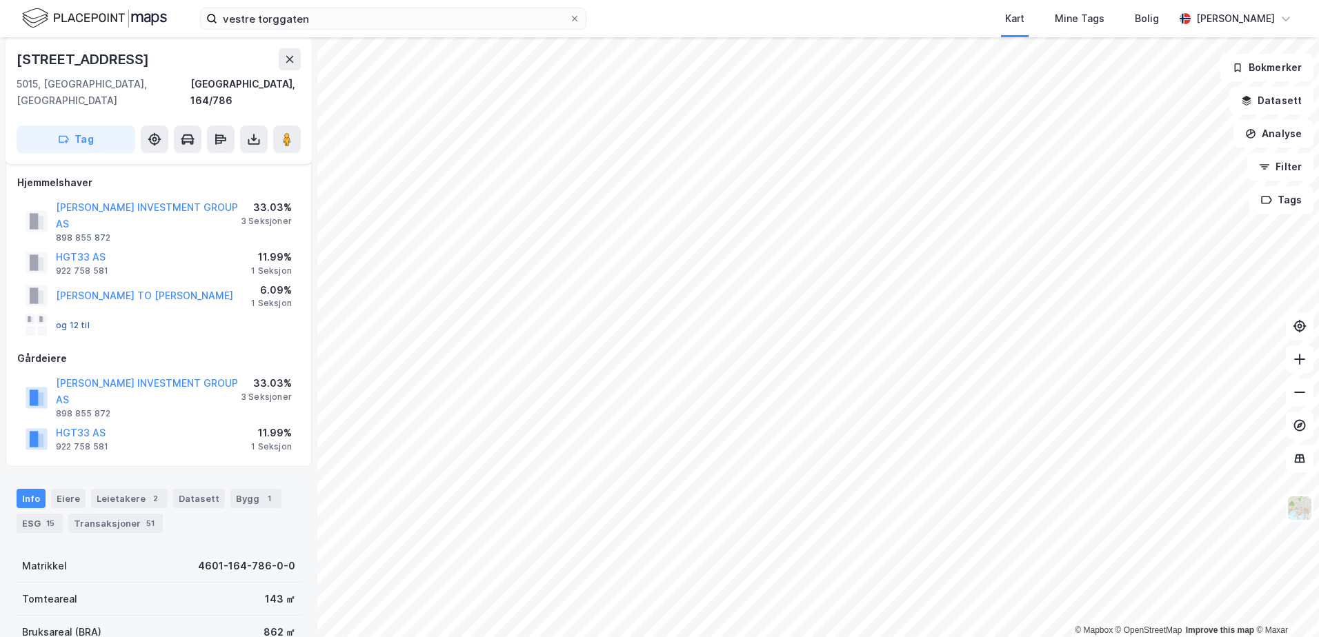
click at [0, 0] on button "og 12 til" at bounding box center [0, 0] width 0 height 0
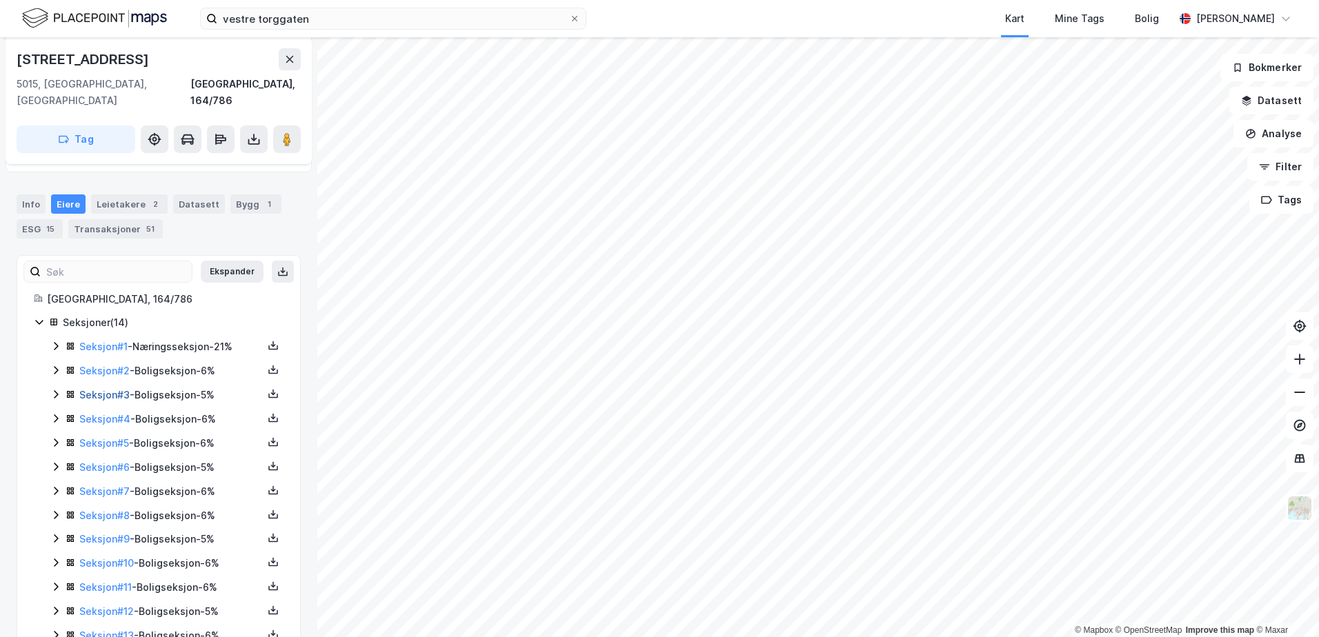
scroll to position [317, 0]
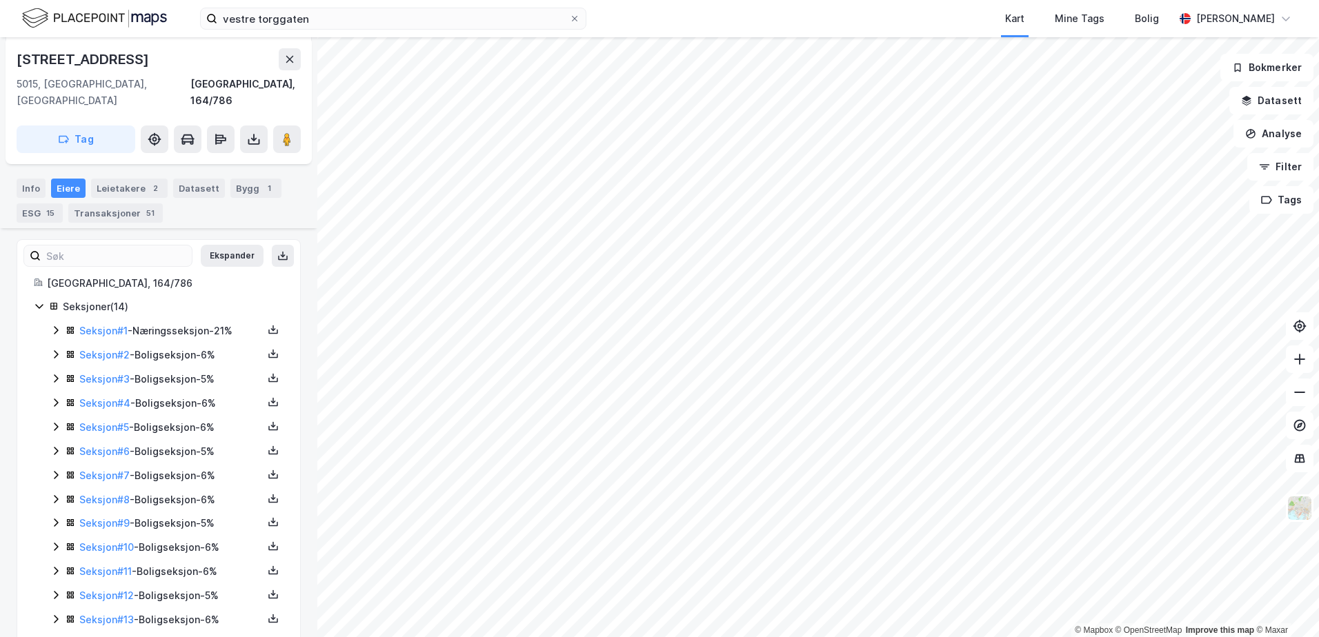
click at [102, 637] on link "Seksjon # 14" at bounding box center [106, 644] width 55 height 12
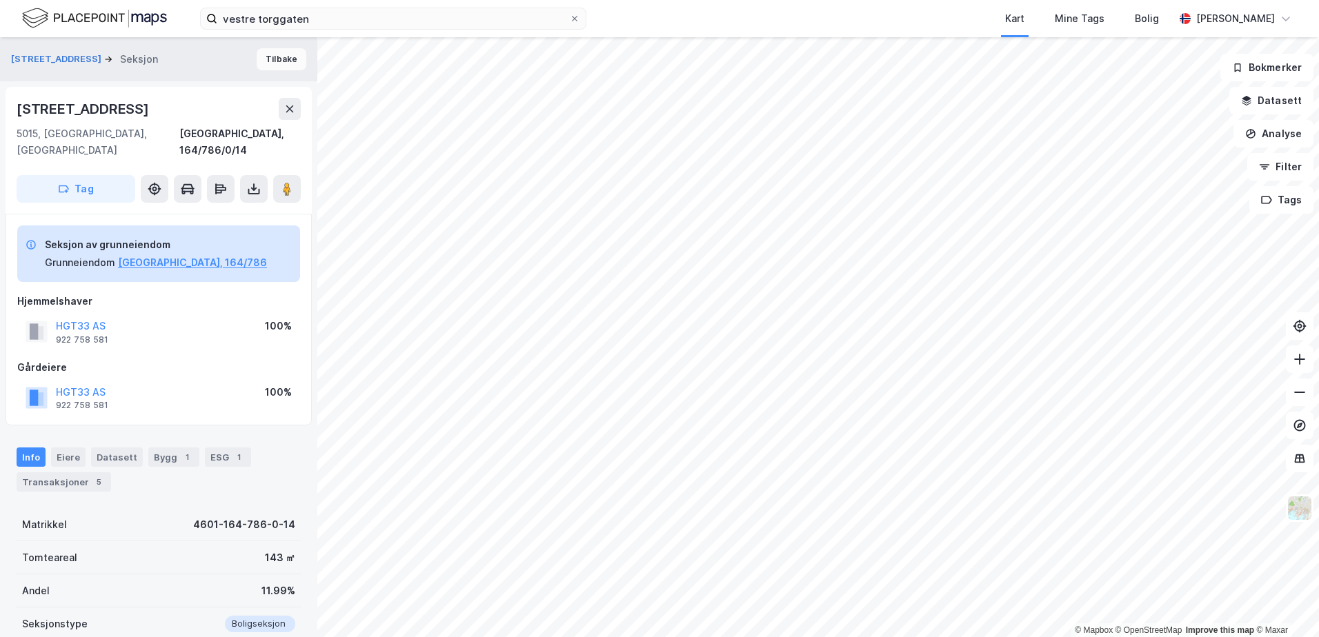
click at [269, 67] on button "Tilbake" at bounding box center [282, 59] width 50 height 22
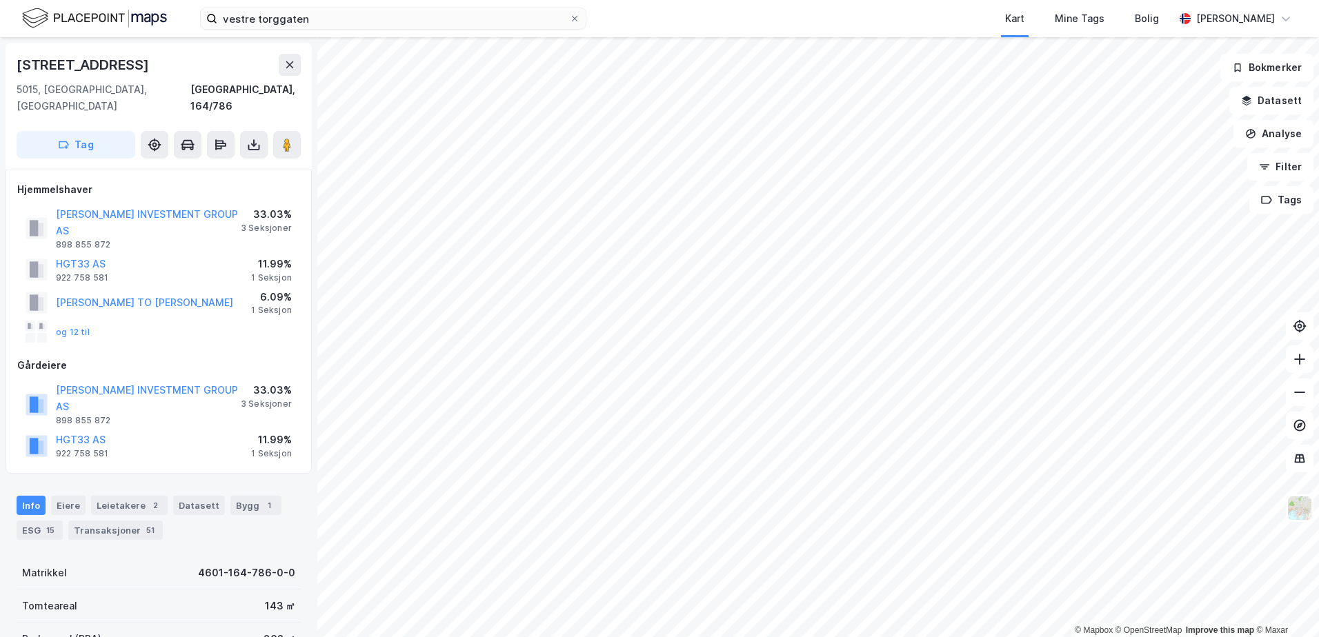
scroll to position [3, 0]
click at [0, 0] on button "og 12 til" at bounding box center [0, 0] width 0 height 0
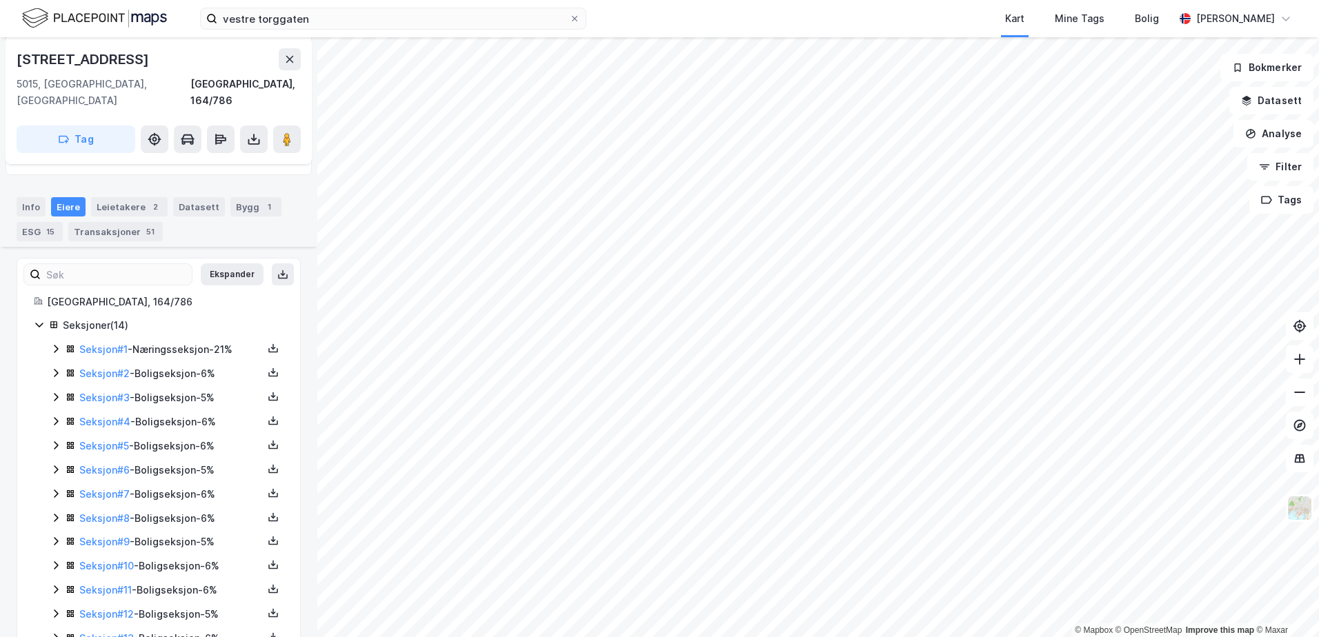
scroll to position [317, 0]
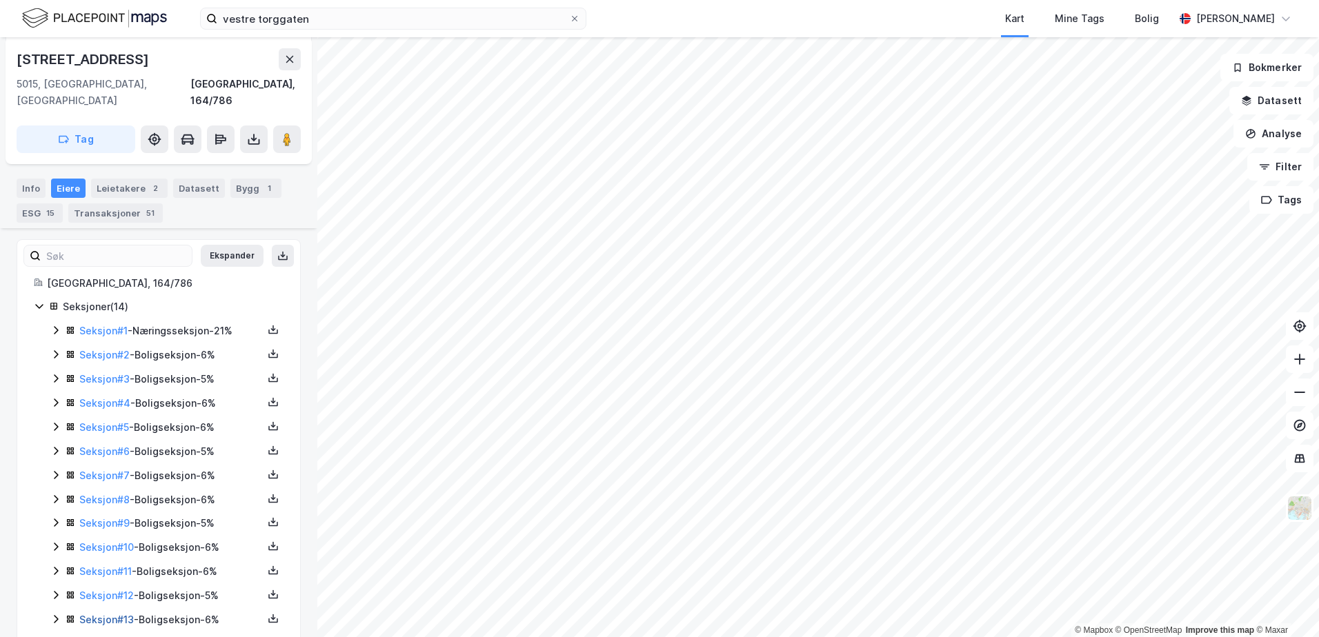
click at [101, 614] on link "Seksjon # 13" at bounding box center [106, 620] width 54 height 12
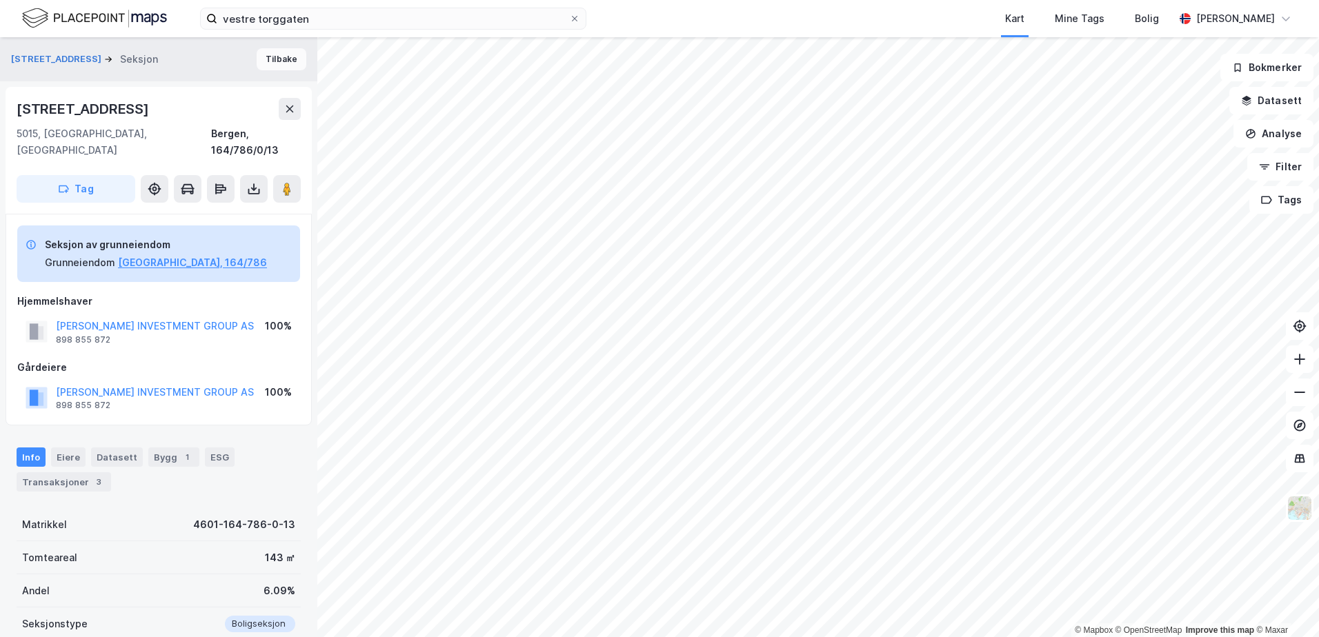
click at [261, 61] on button "Tilbake" at bounding box center [282, 59] width 50 height 22
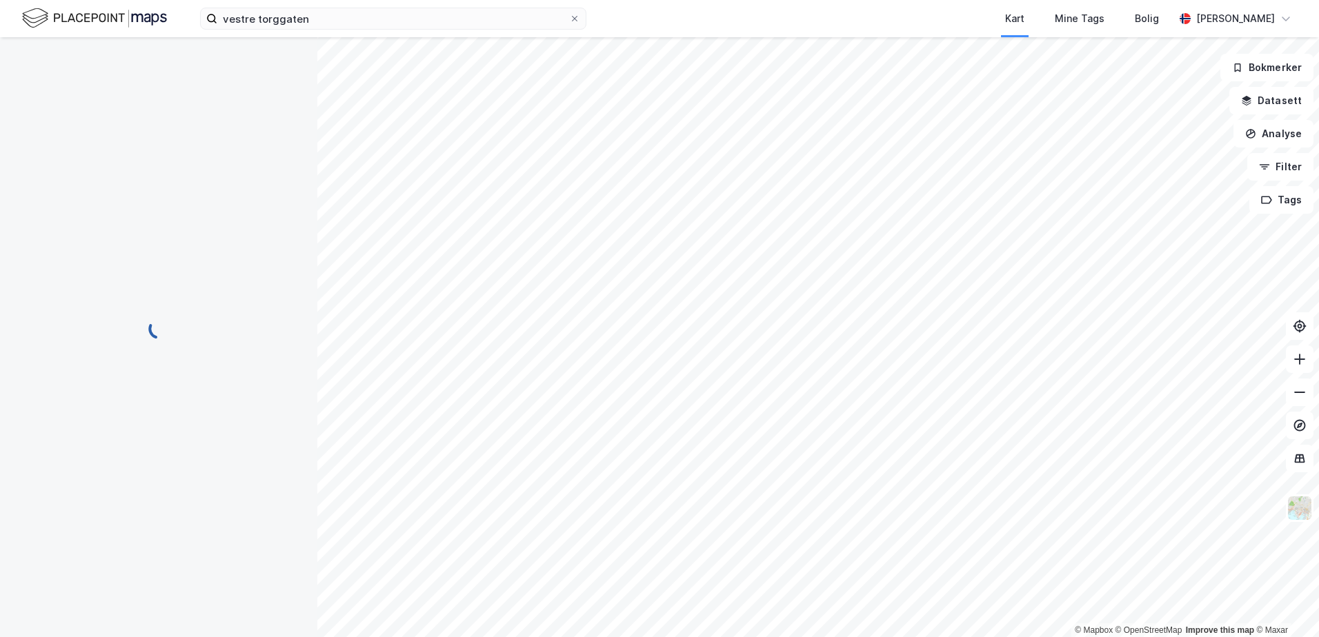
scroll to position [1, 0]
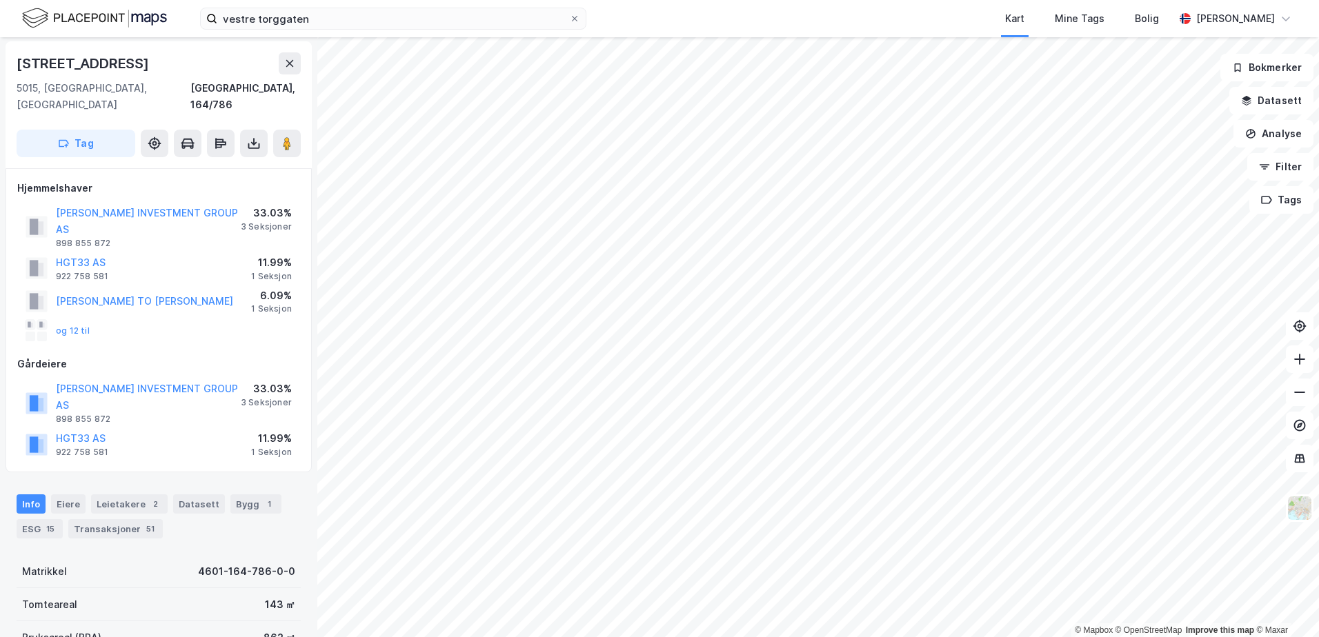
click at [69, 320] on div "og 12 til" at bounding box center [58, 331] width 64 height 22
click at [0, 0] on button "og 12 til" at bounding box center [0, 0] width 0 height 0
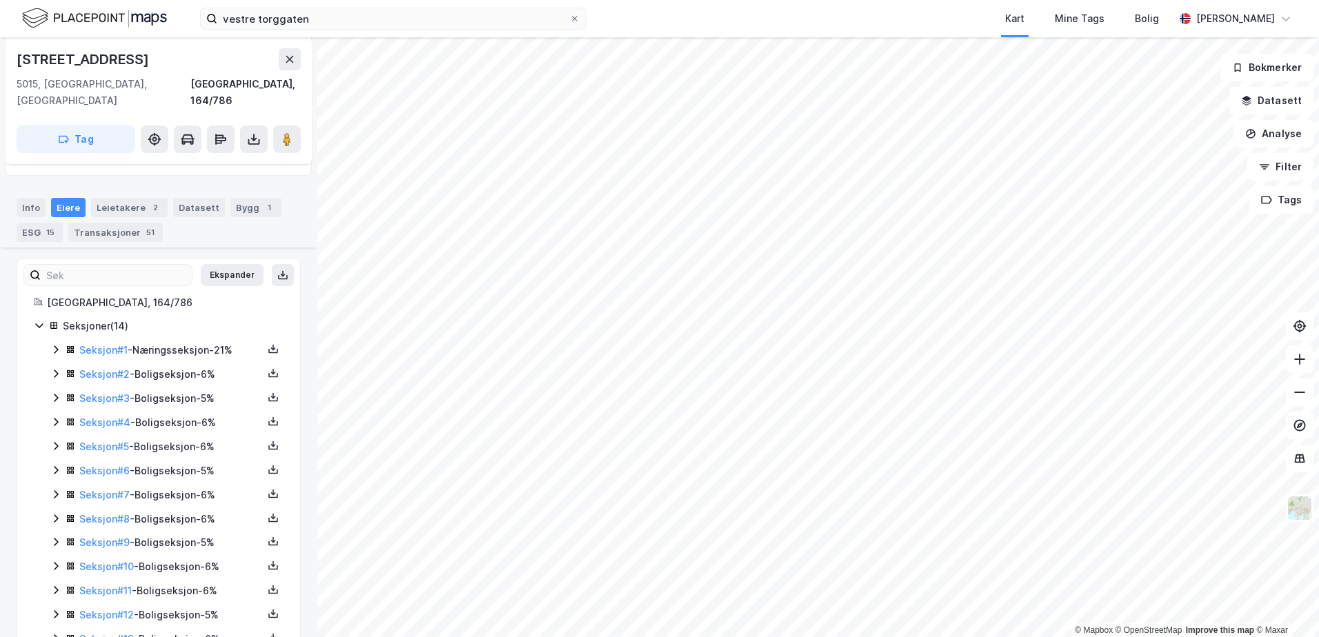
scroll to position [317, 0]
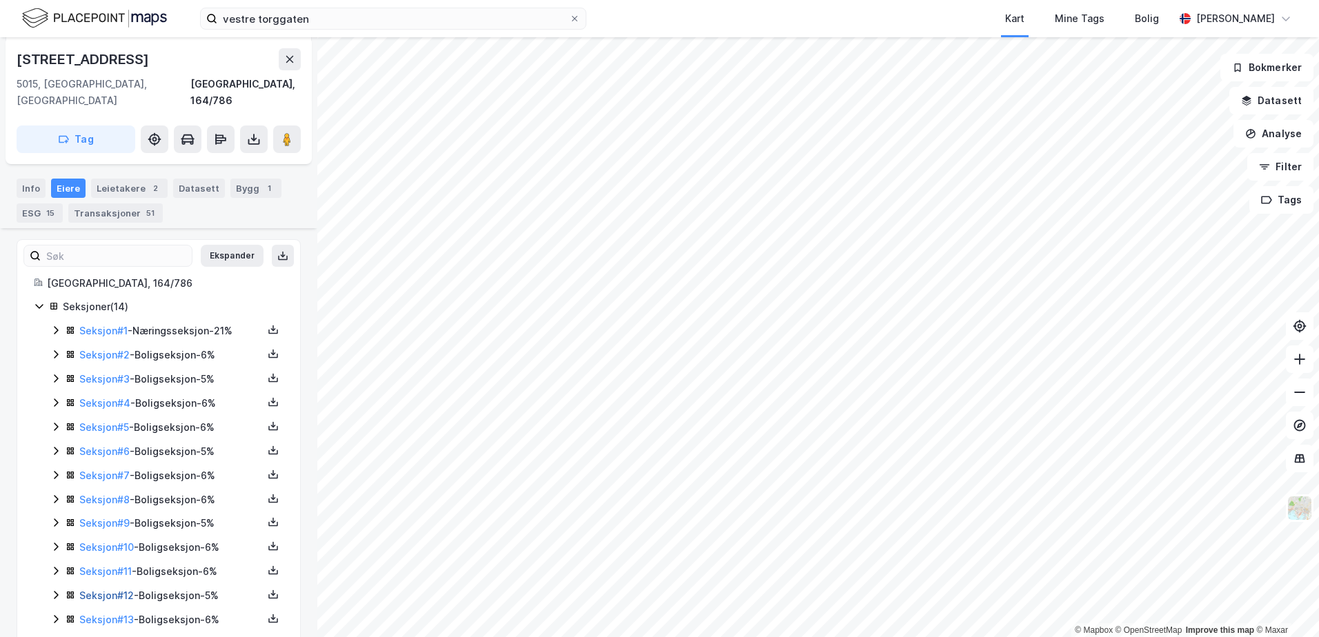
click at [124, 590] on link "Seksjon # 12" at bounding box center [106, 596] width 54 height 12
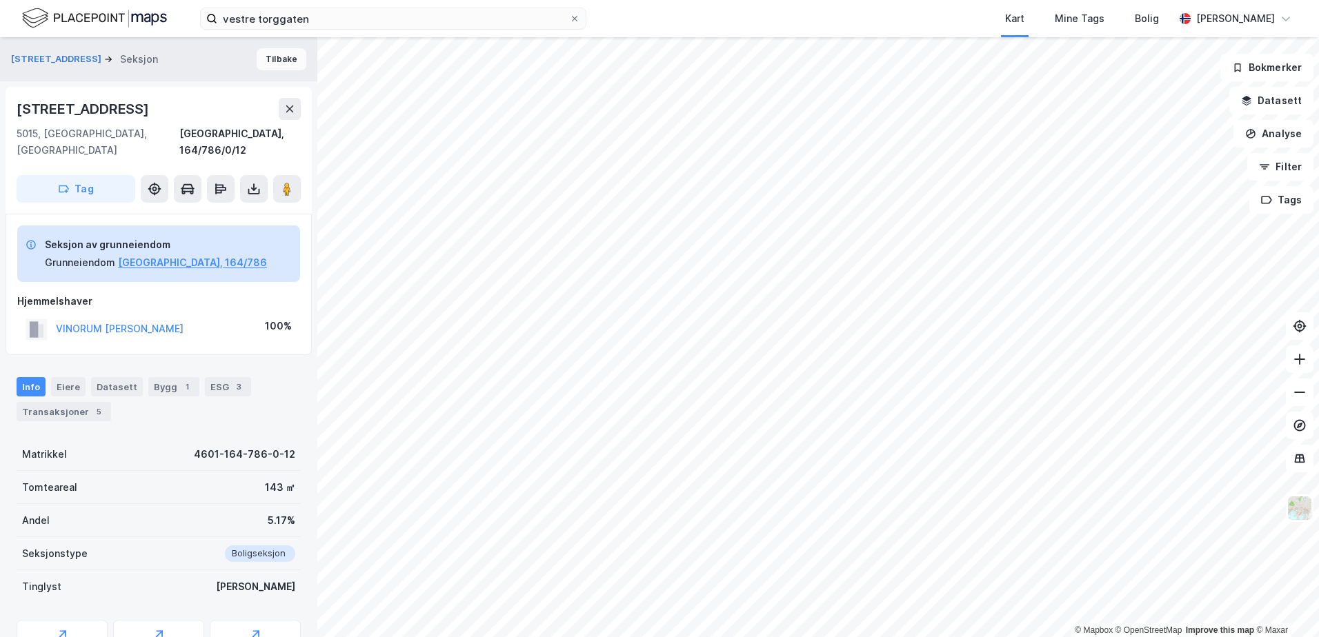
click at [286, 66] on button "Tilbake" at bounding box center [282, 59] width 50 height 22
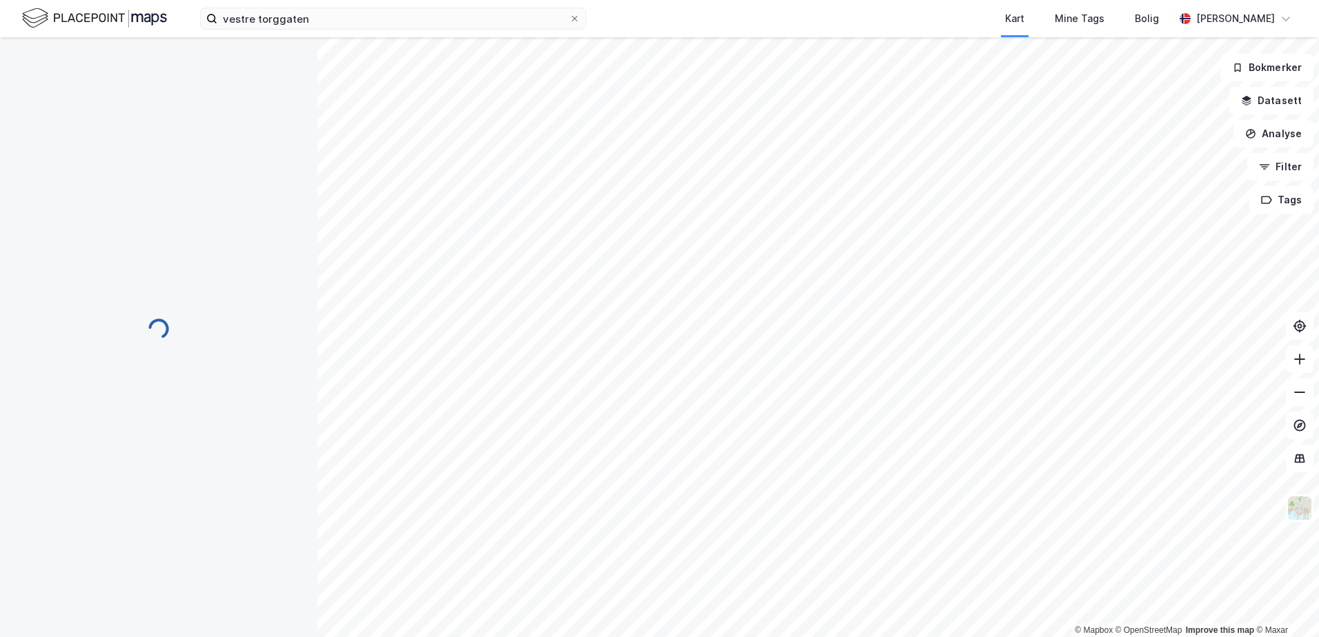
scroll to position [1, 0]
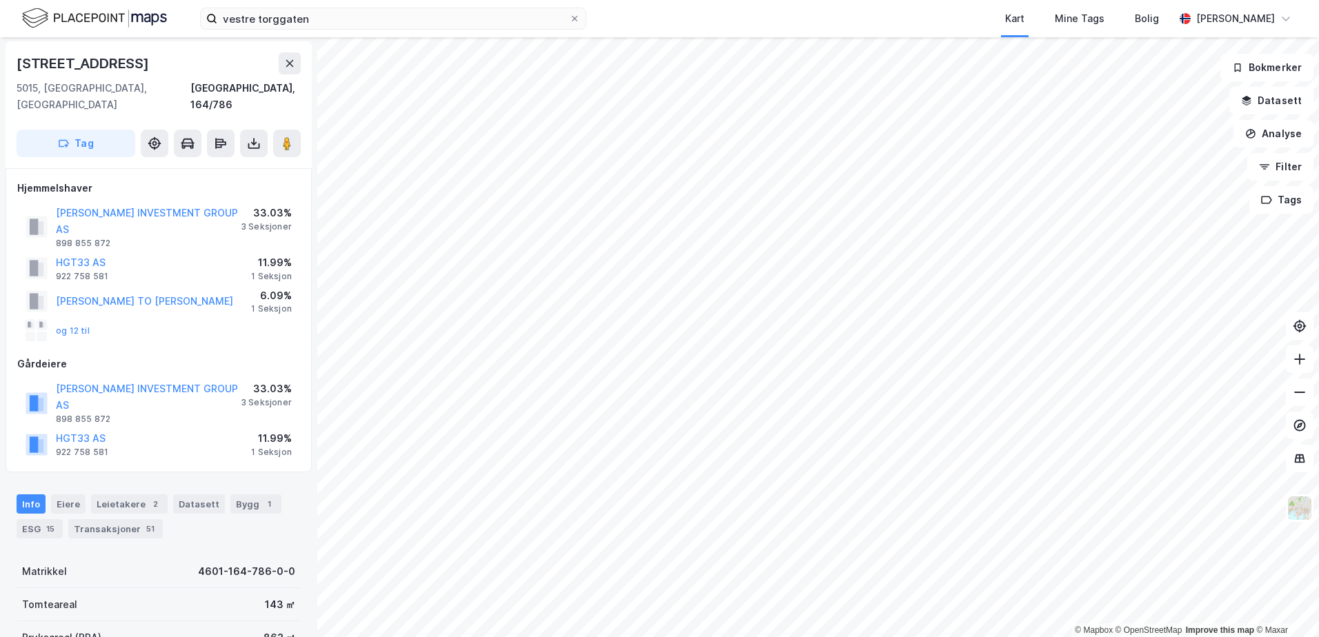
click at [83, 320] on div "og 12 til" at bounding box center [58, 331] width 64 height 22
click at [0, 0] on button "og 12 til" at bounding box center [0, 0] width 0 height 0
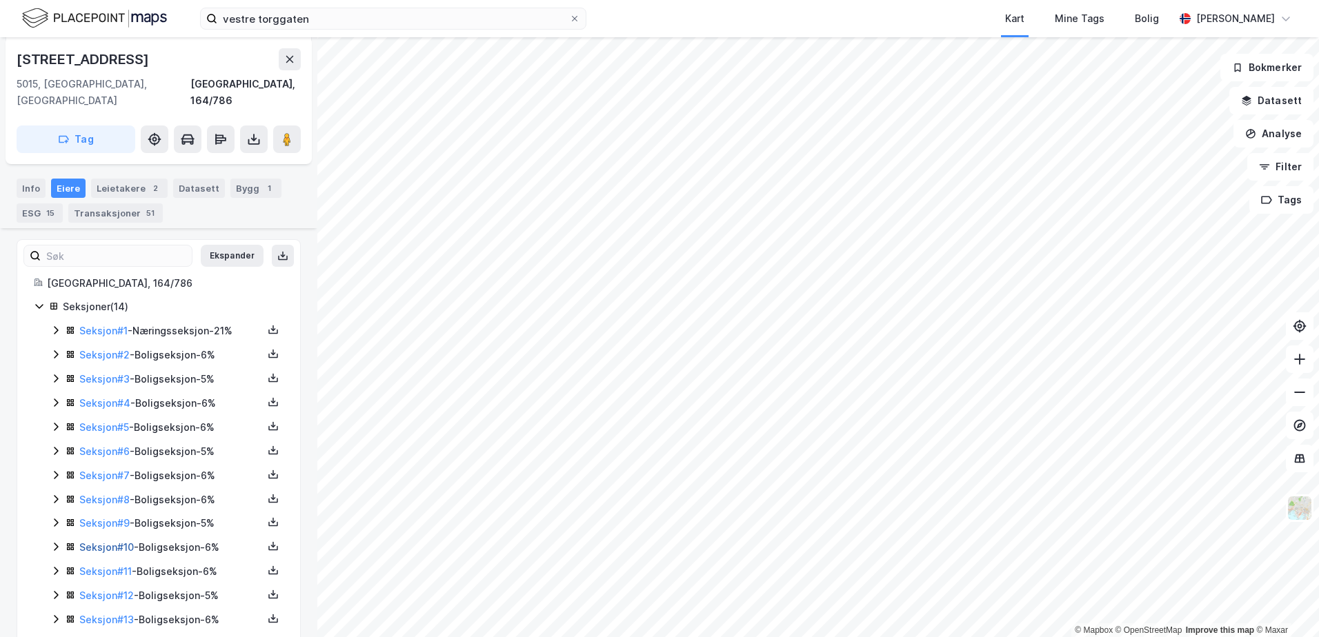
click at [102, 541] on link "Seksjon # 10" at bounding box center [106, 547] width 54 height 12
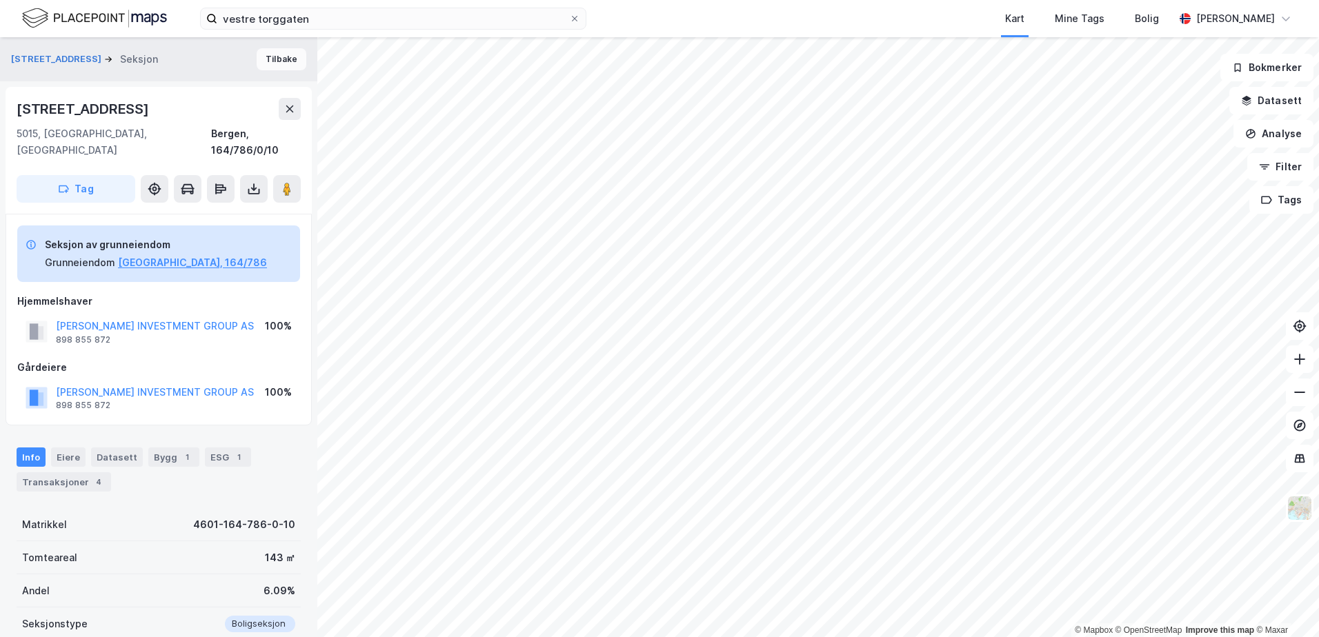
click at [287, 57] on button "Tilbake" at bounding box center [282, 59] width 50 height 22
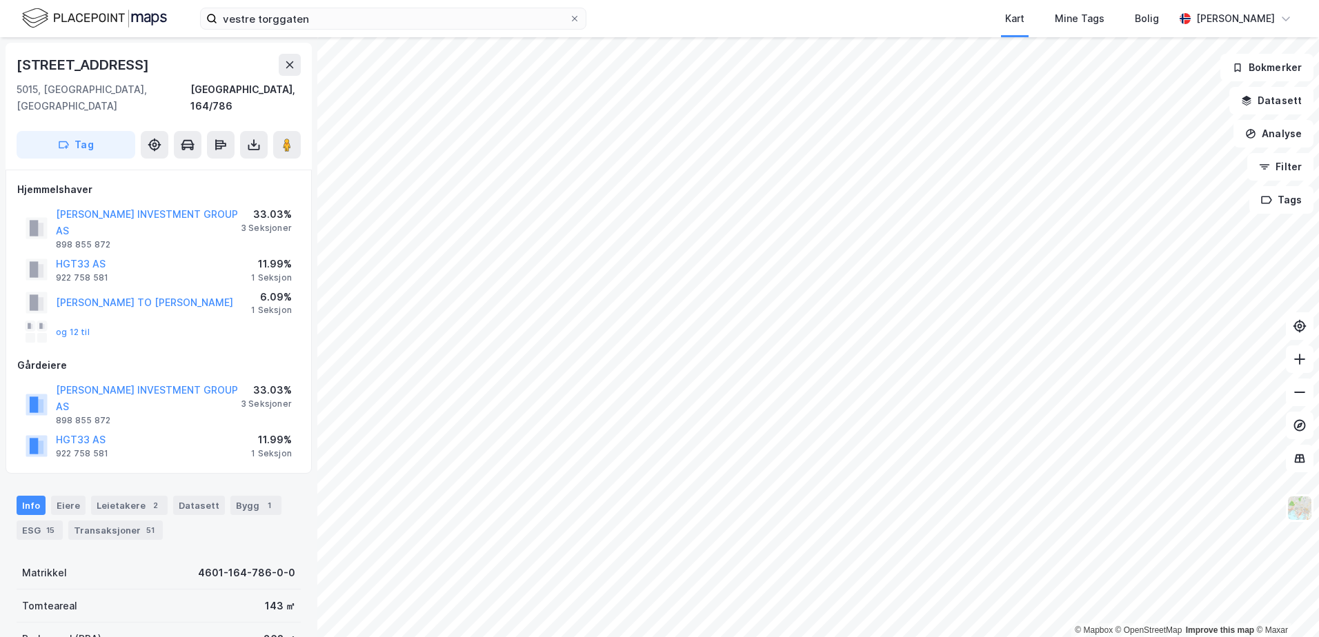
scroll to position [2, 0]
click at [0, 0] on button "og 12 til" at bounding box center [0, 0] width 0 height 0
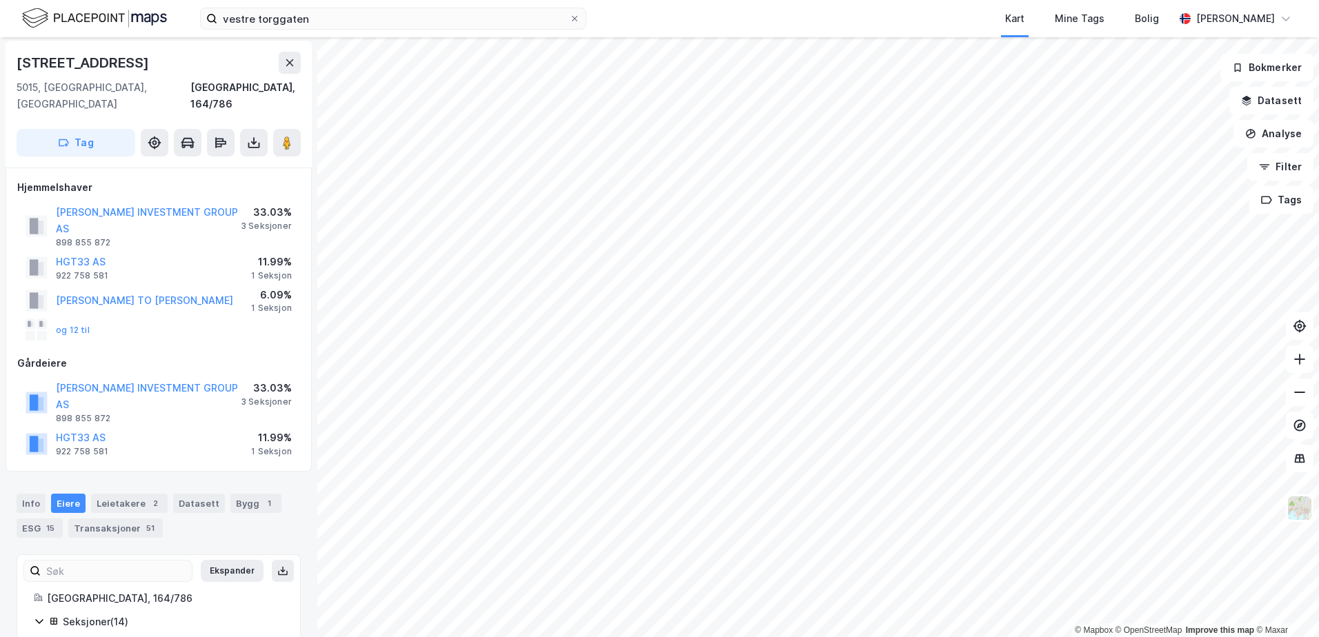
scroll to position [256, 0]
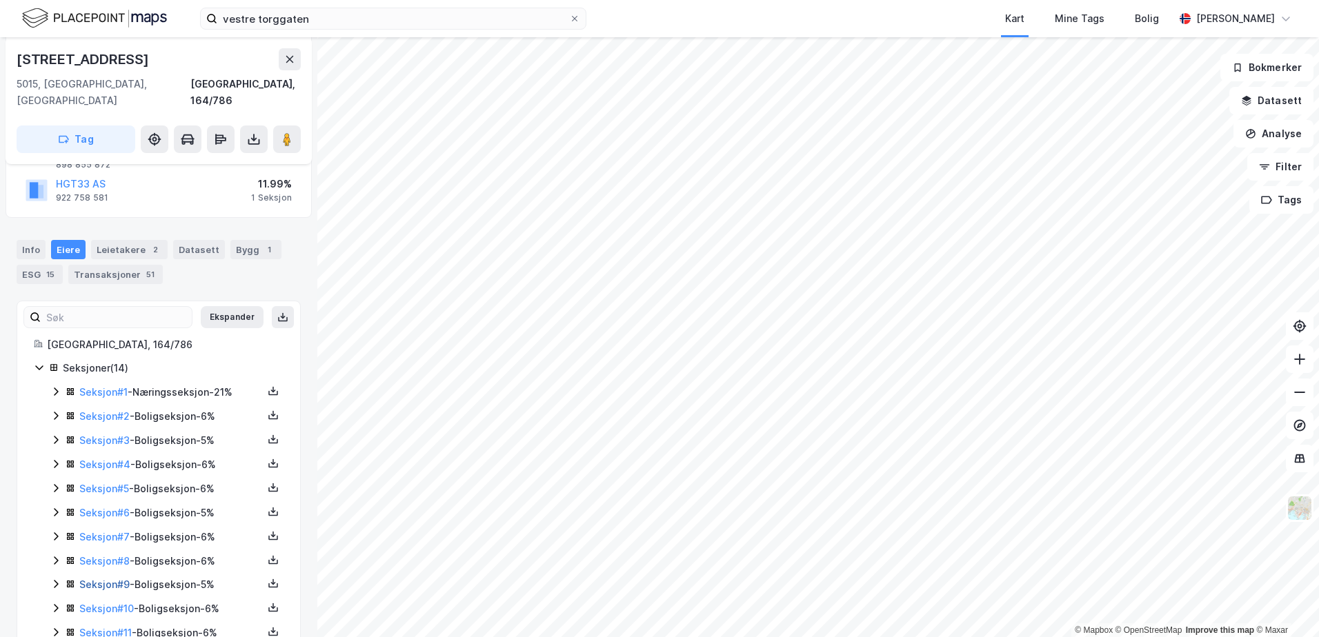
click at [103, 579] on link "Seksjon # 9" at bounding box center [104, 585] width 50 height 12
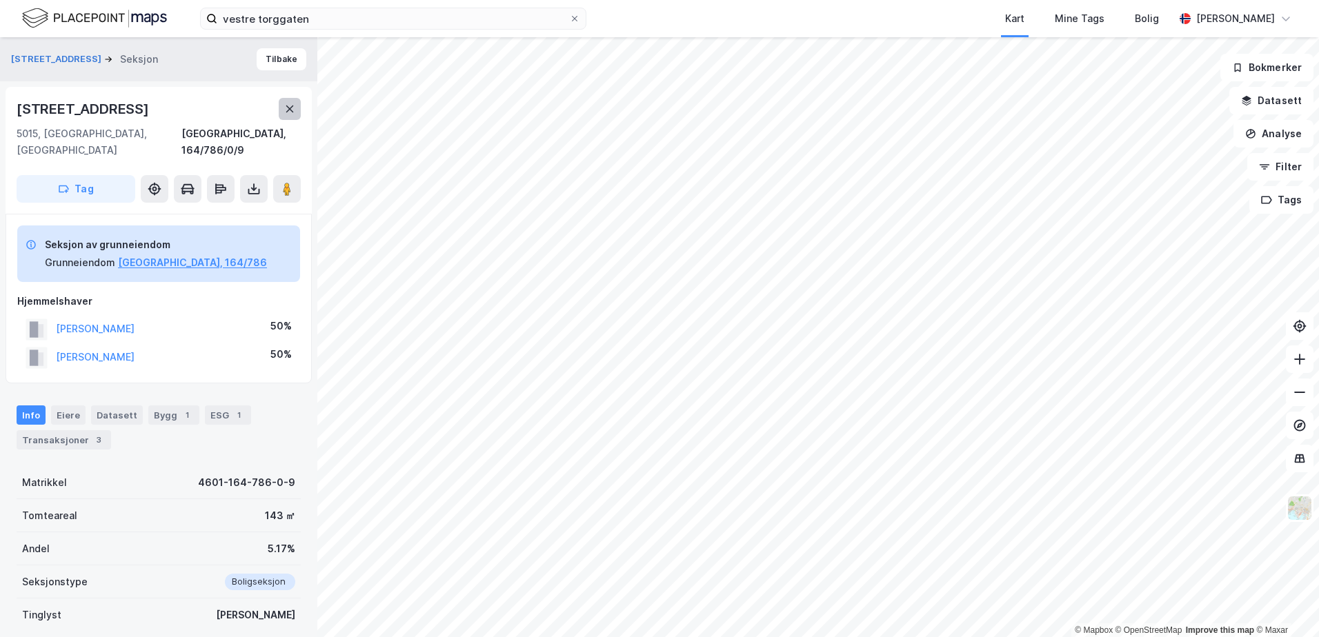
click at [281, 68] on button "Tilbake" at bounding box center [282, 59] width 50 height 22
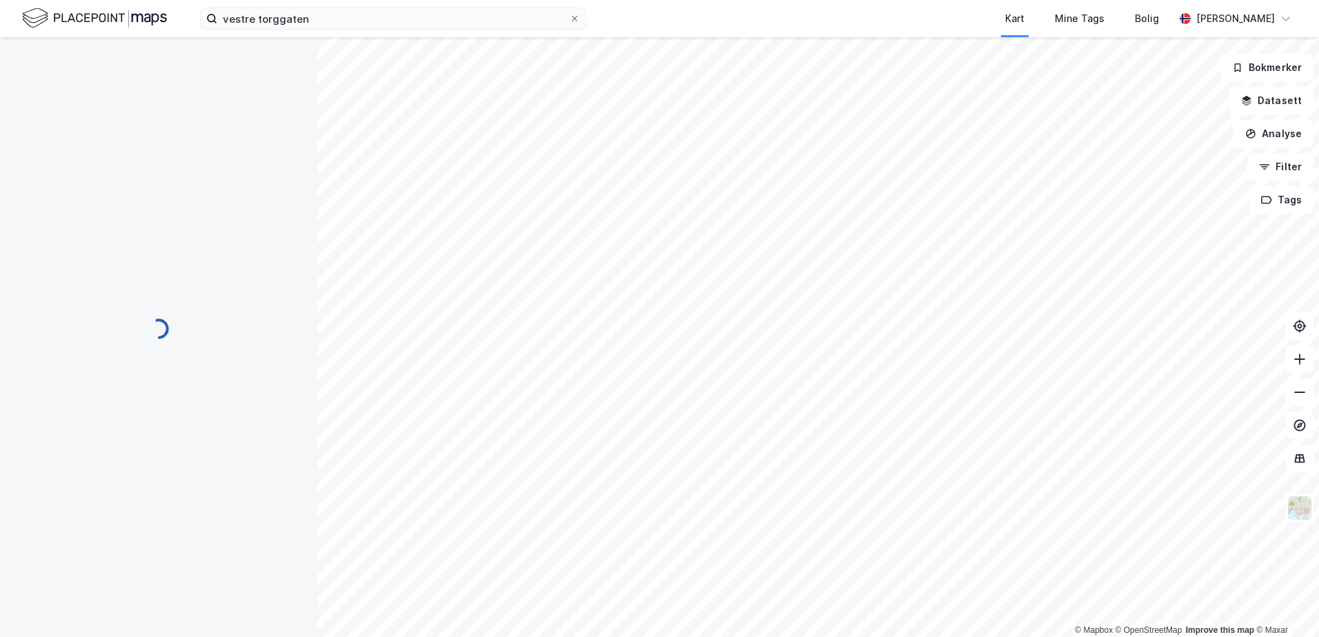
scroll to position [1, 0]
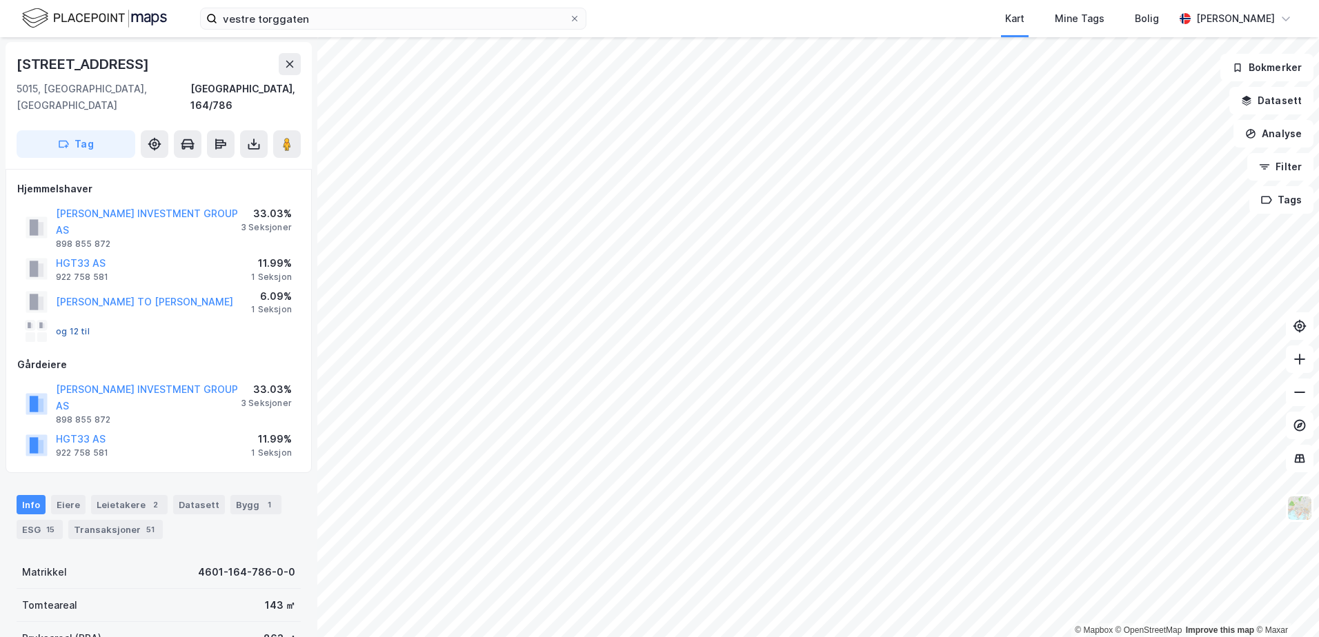
click at [0, 0] on button "og 12 til" at bounding box center [0, 0] width 0 height 0
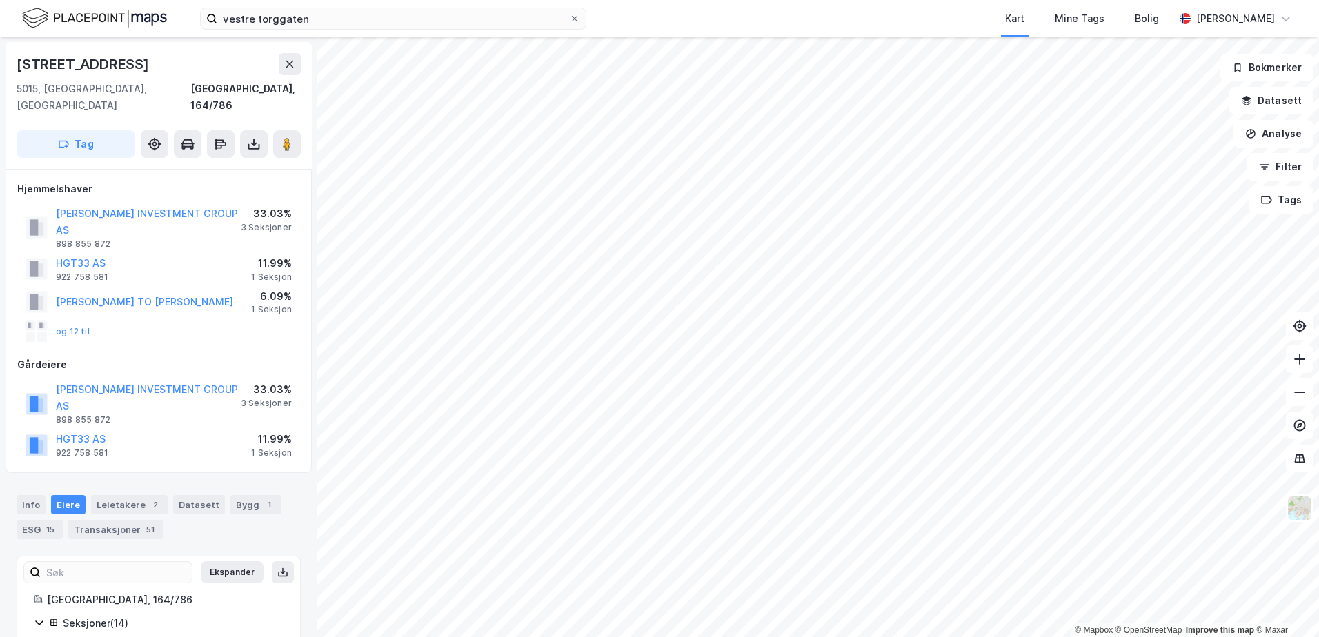
scroll to position [256, 0]
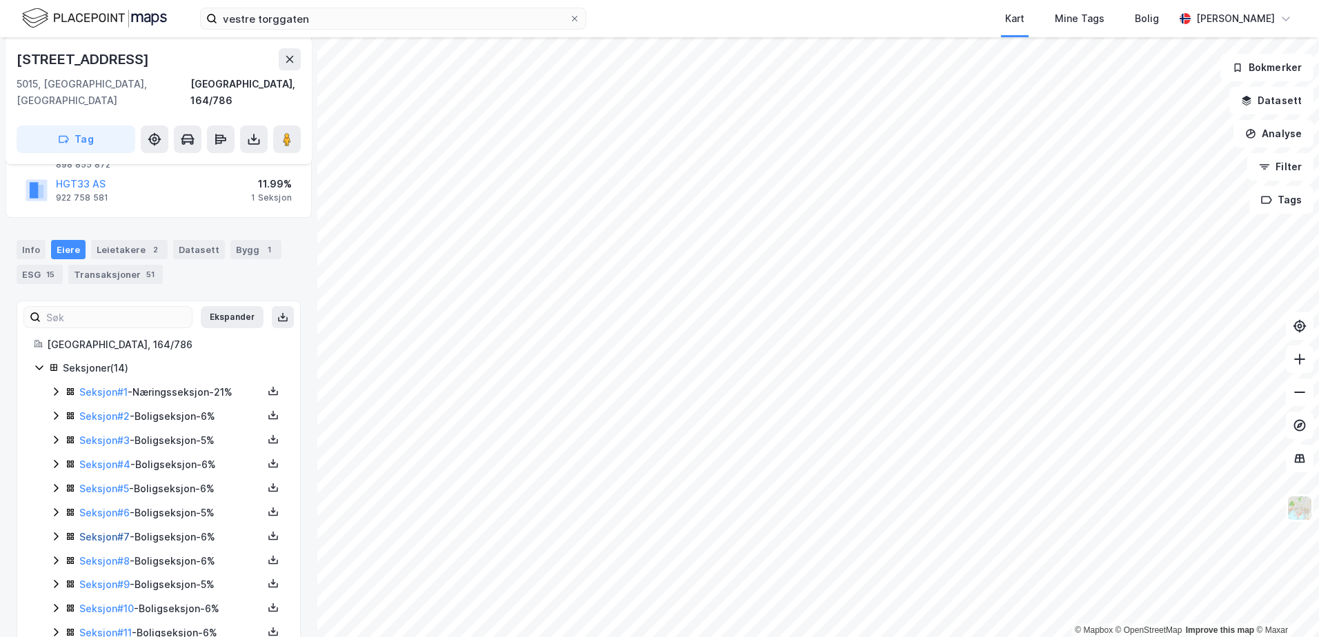
click at [87, 531] on link "Seksjon # 7" at bounding box center [104, 537] width 50 height 12
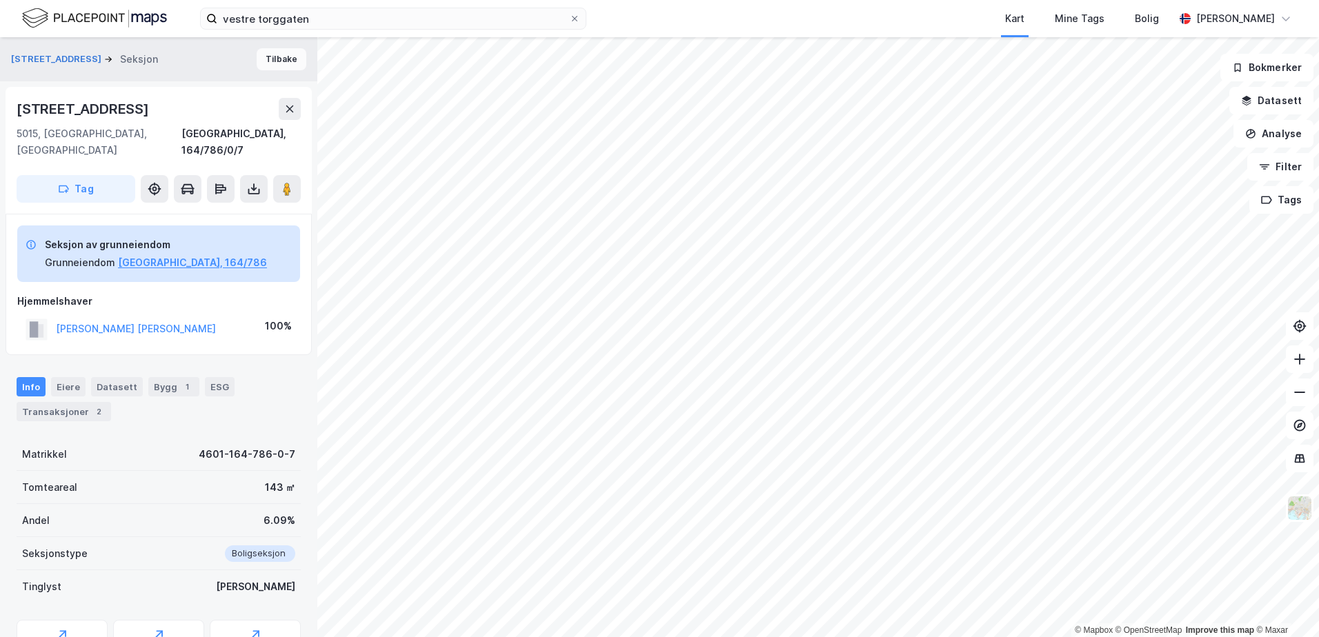
click at [273, 66] on button "Tilbake" at bounding box center [282, 59] width 50 height 22
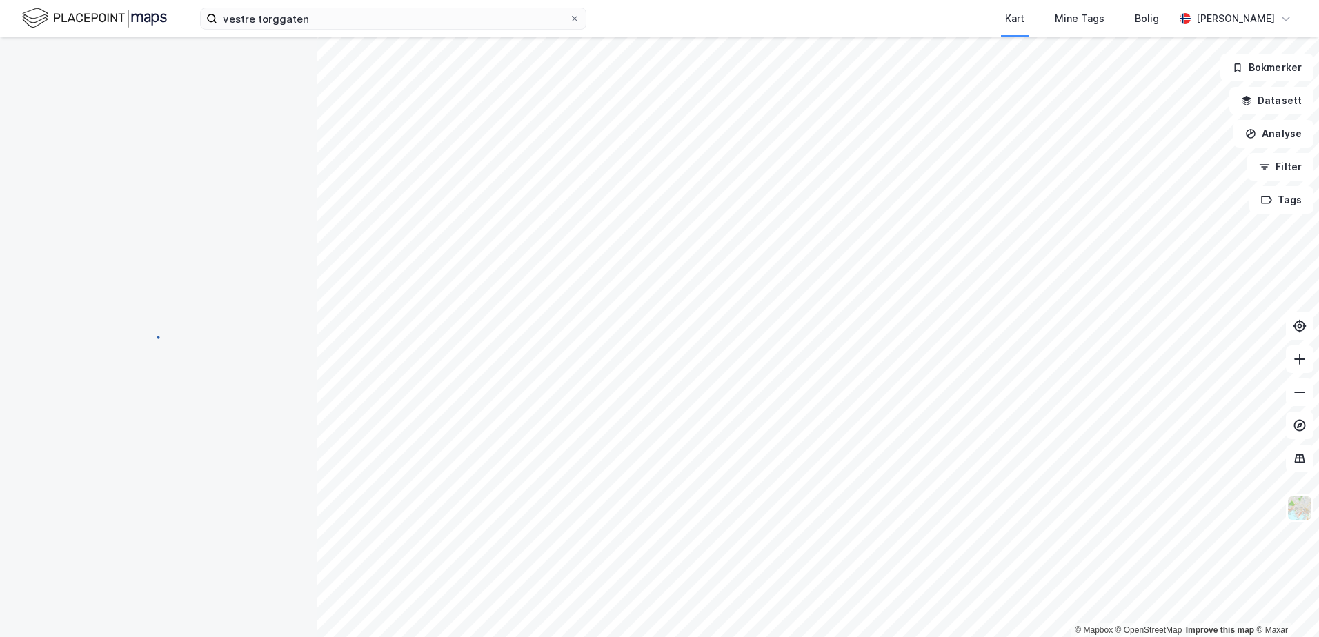
scroll to position [1, 0]
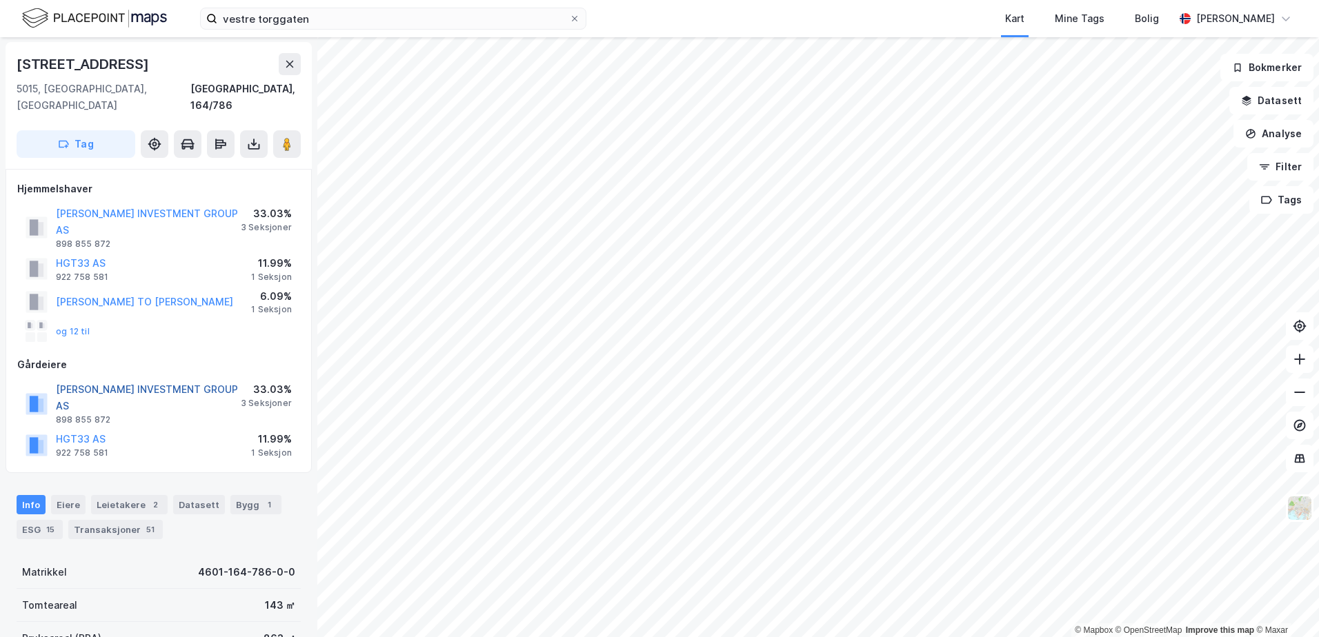
click at [0, 0] on button "[PERSON_NAME] INVESTMENT GROUP AS" at bounding box center [0, 0] width 0 height 0
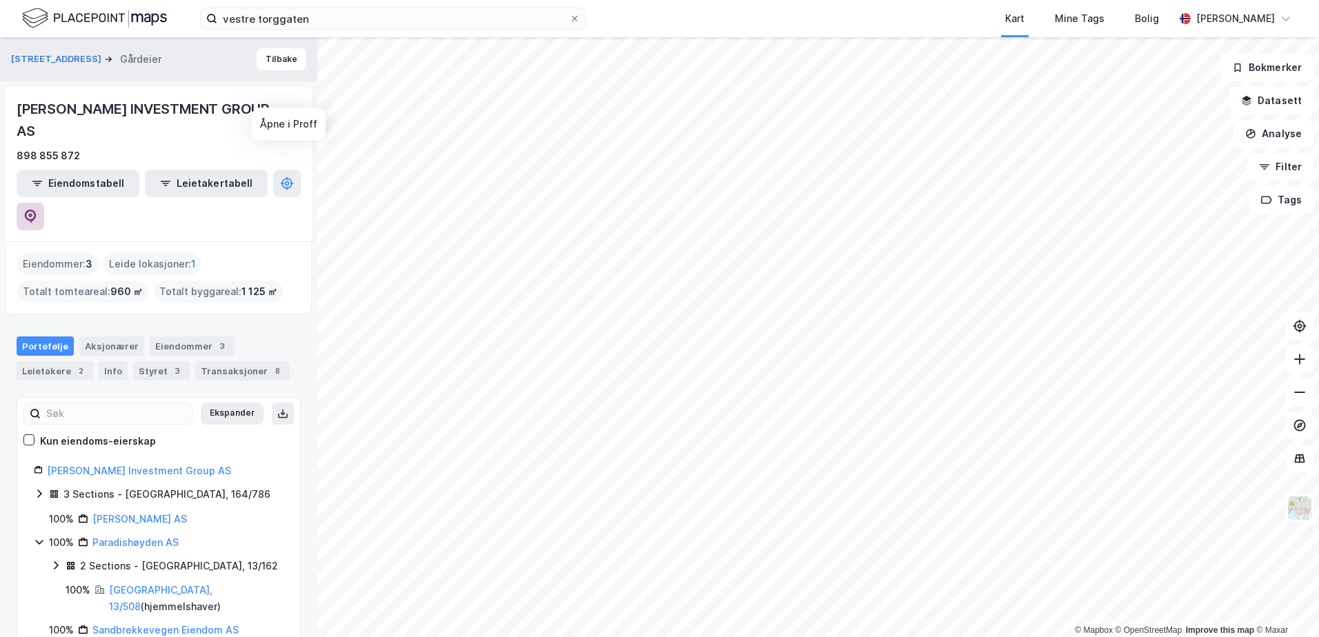
click at [32, 213] on icon at bounding box center [30, 215] width 4 height 4
